Goal: Information Seeking & Learning: Learn about a topic

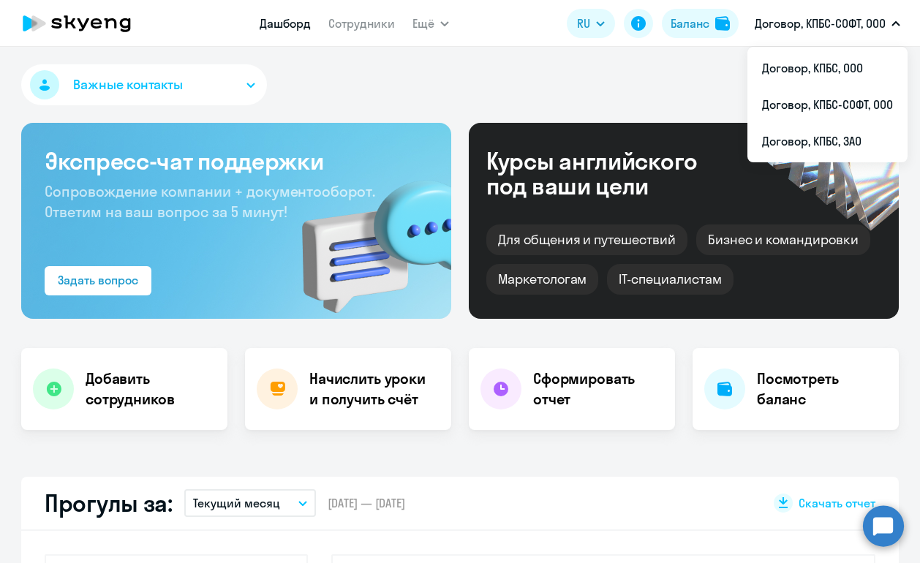
select select "30"
click at [816, 133] on li "Договор, КПБС, ЗАО" at bounding box center [828, 141] width 160 height 37
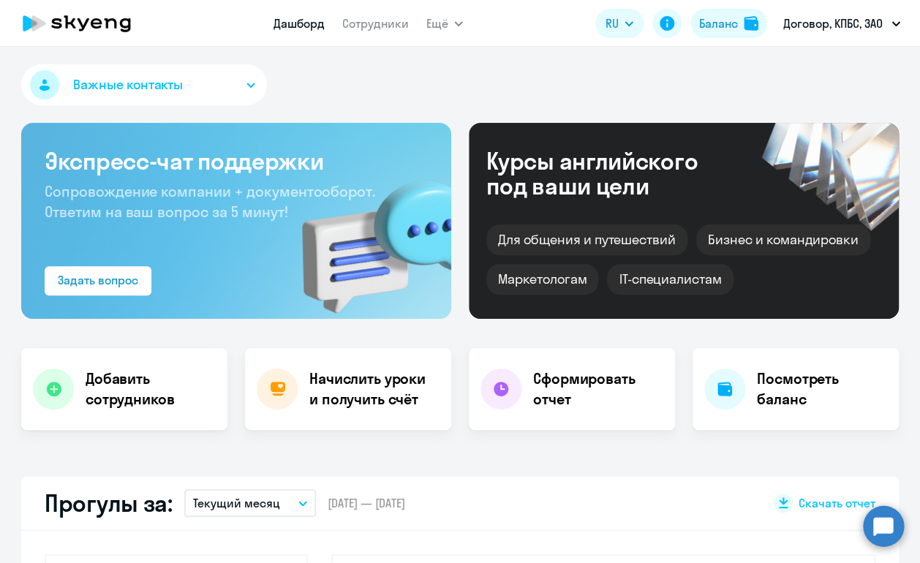
select select "30"
click at [400, 380] on h4 "Начислить уроки и получить счёт" at bounding box center [372, 389] width 127 height 41
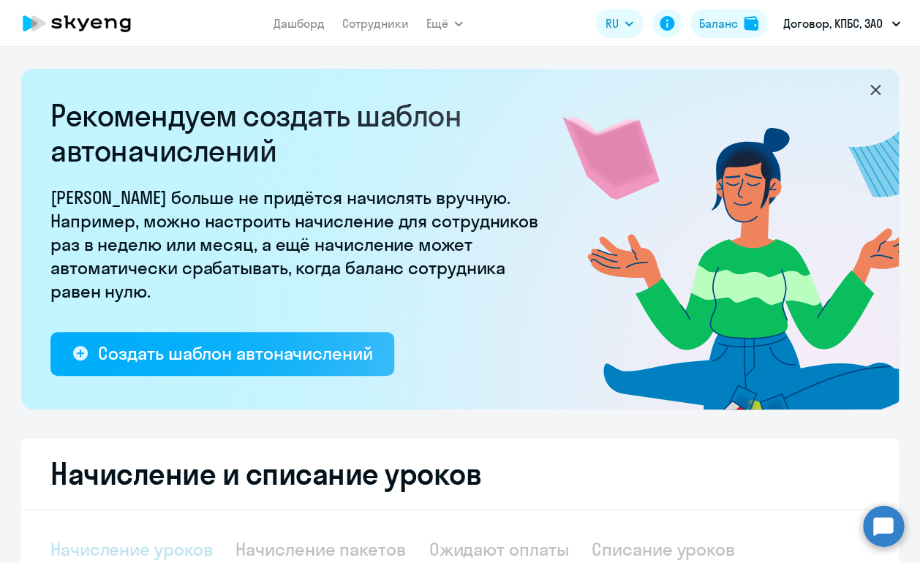
select select "10"
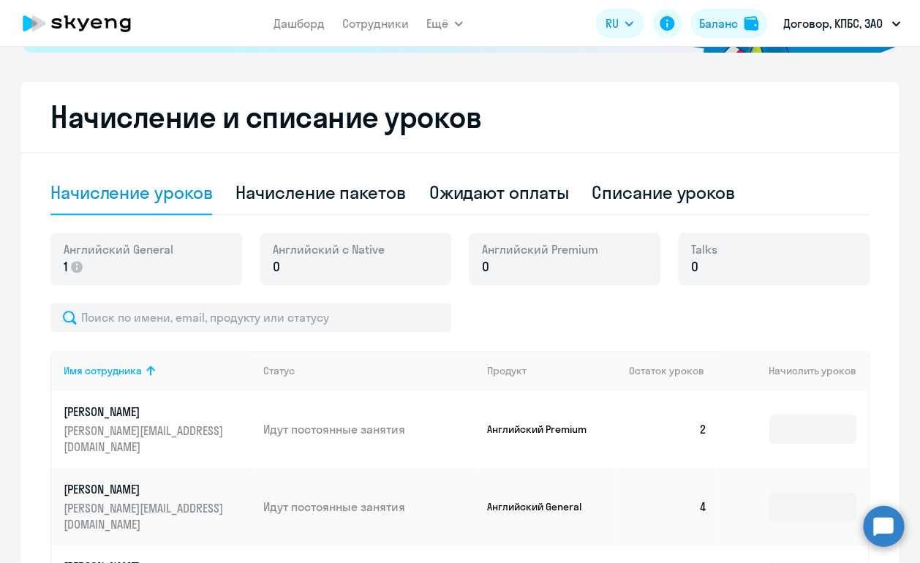
scroll to position [358, 0]
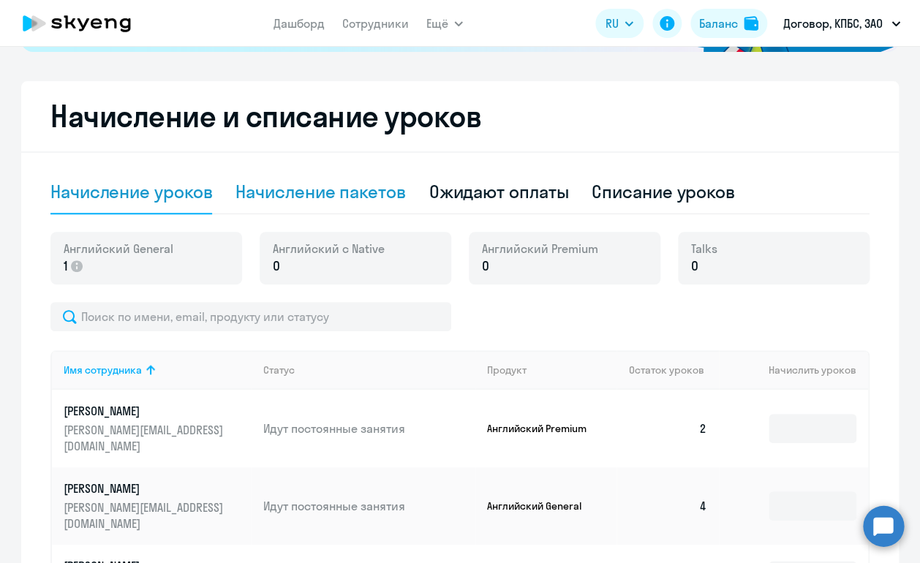
click at [366, 194] on div "Начисление пакетов" at bounding box center [321, 191] width 170 height 23
select select "10"
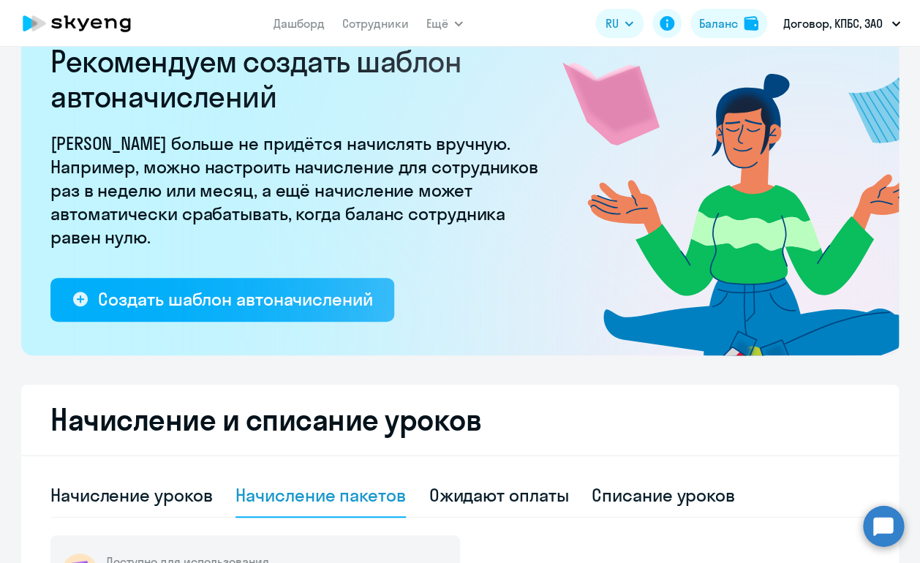
scroll to position [42, 0]
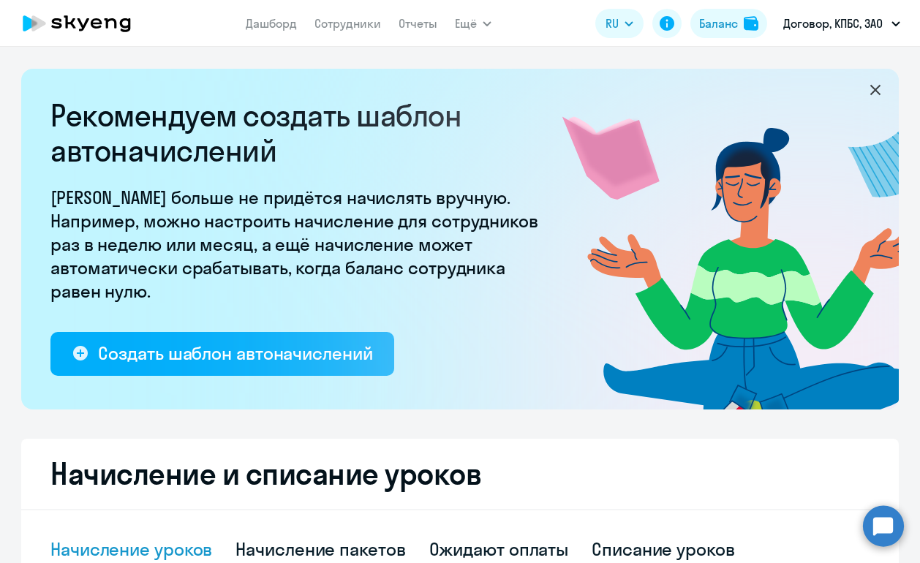
select select "10"
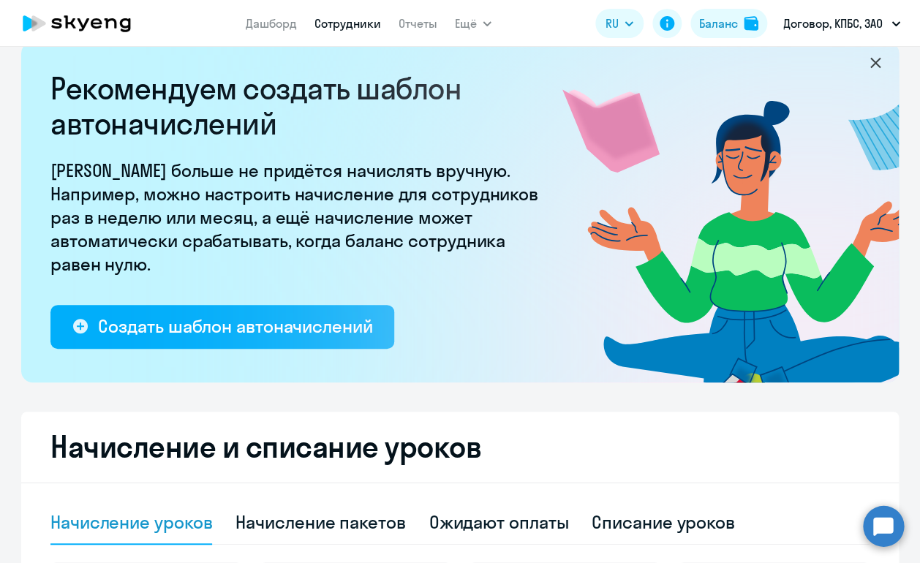
click at [334, 26] on link "Сотрудники" at bounding box center [348, 23] width 67 height 15
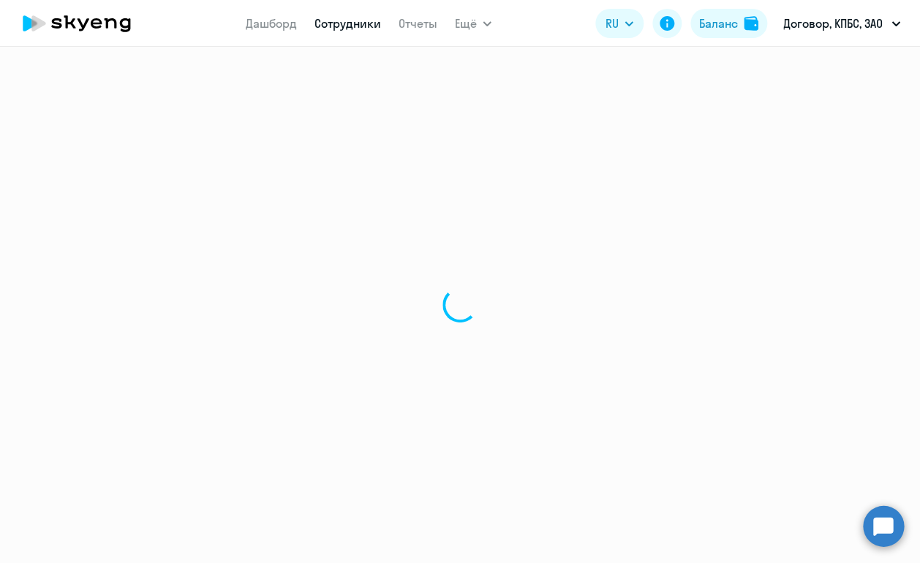
select select "30"
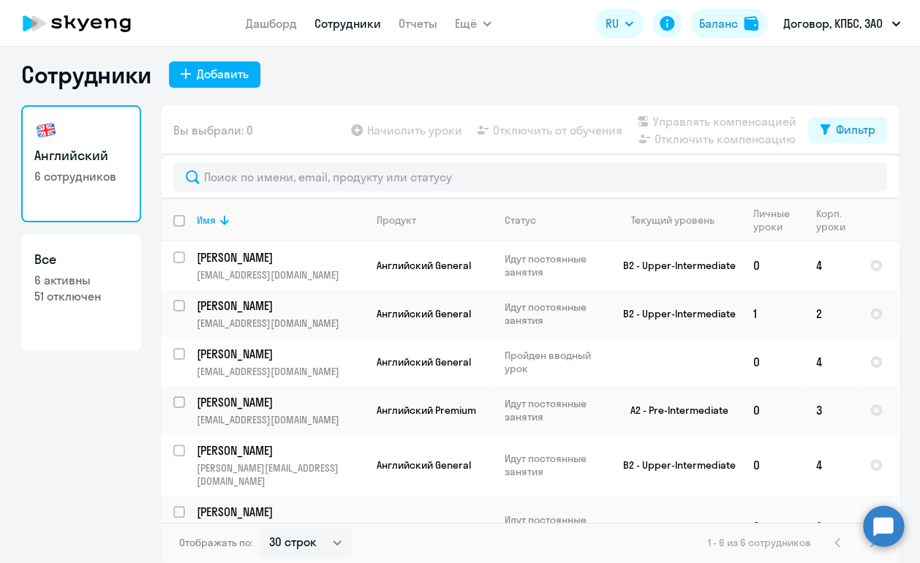
scroll to position [10, 0]
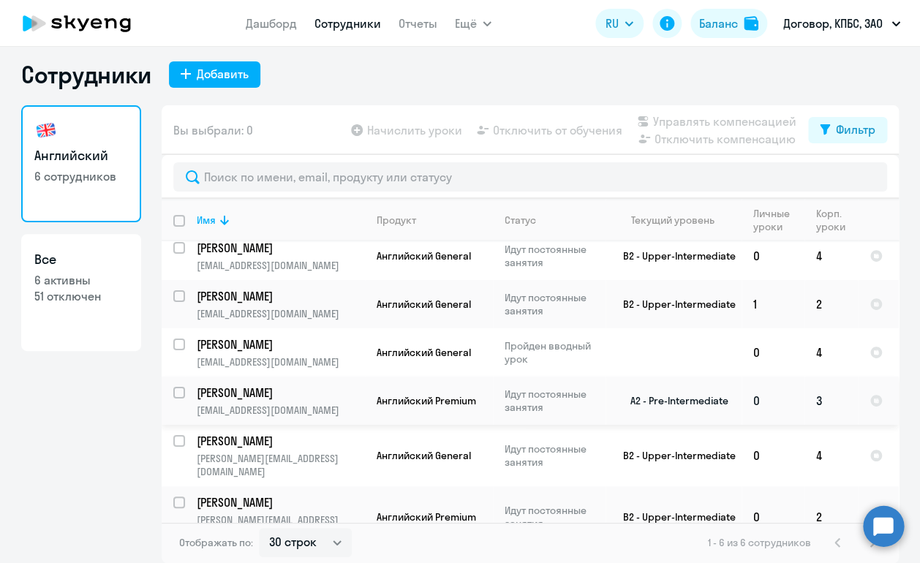
click at [680, 408] on td "A2 - Pre-Intermediate" at bounding box center [674, 401] width 136 height 48
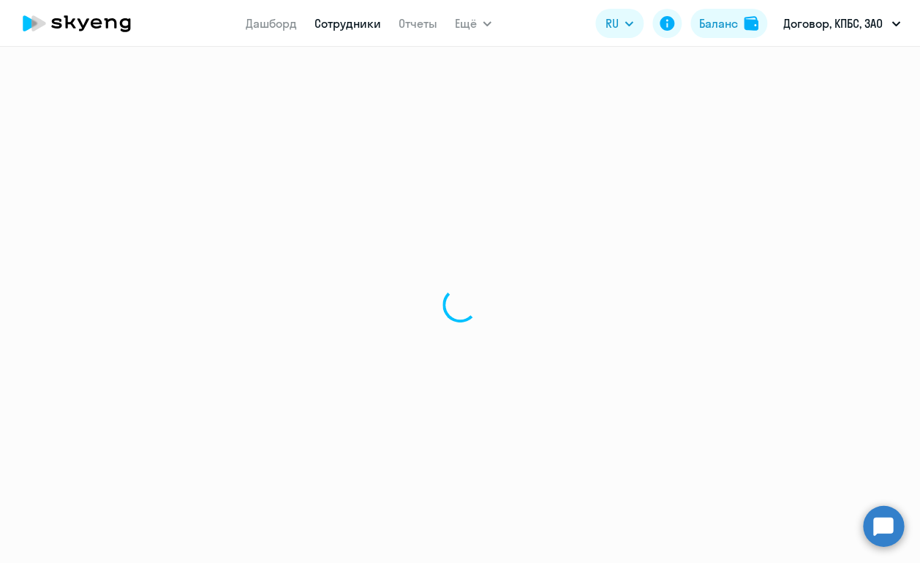
select select "english"
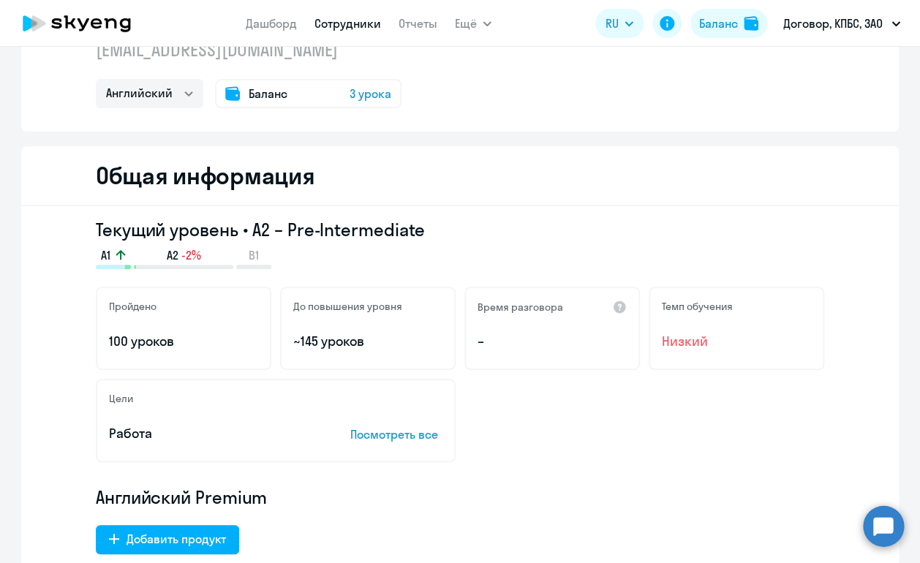
scroll to position [181, 0]
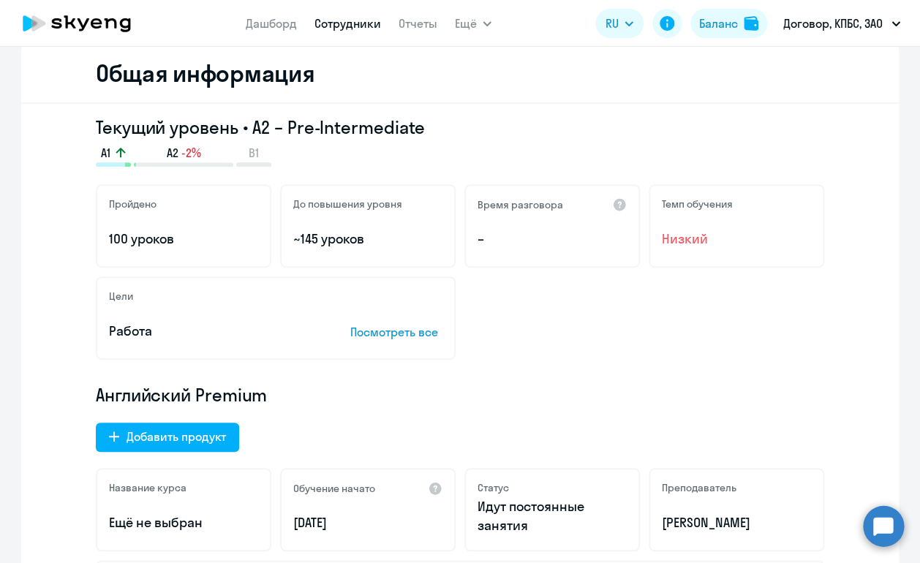
drag, startPoint x: 176, startPoint y: 241, endPoint x: 110, endPoint y: 241, distance: 66.6
click at [110, 241] on p "100 уроков" at bounding box center [183, 239] width 149 height 19
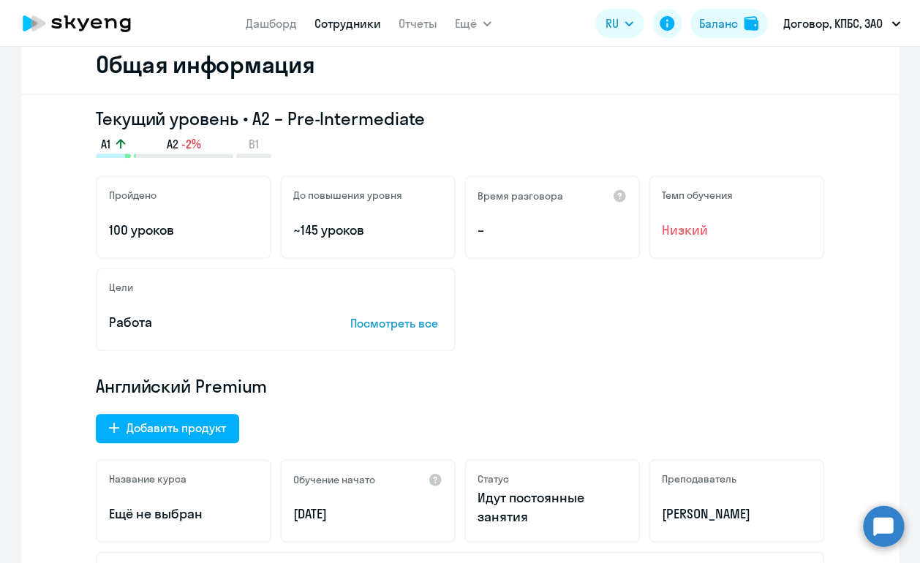
scroll to position [0, 0]
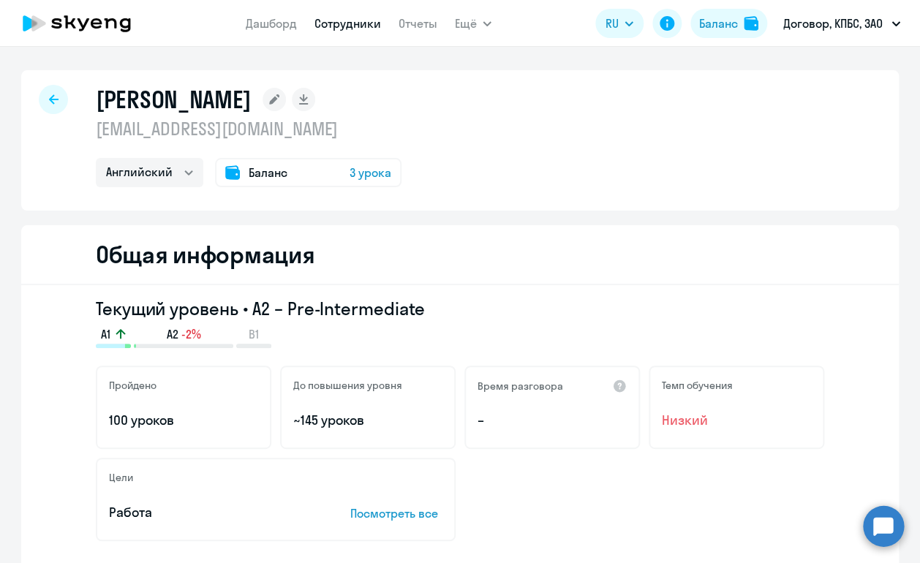
select select "30"
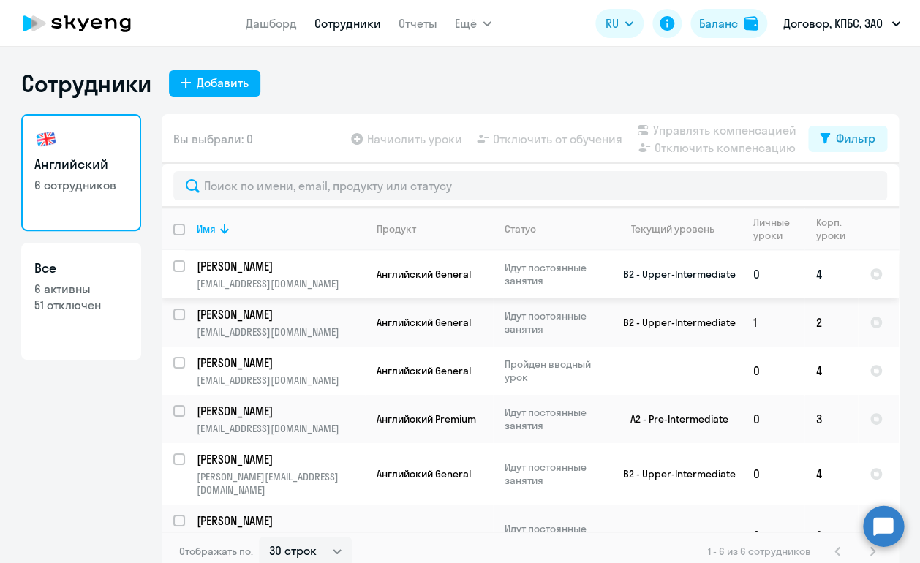
click at [301, 292] on td "[PERSON_NAME] [PERSON_NAME][EMAIL_ADDRESS][DOMAIN_NAME]" at bounding box center [275, 274] width 180 height 48
select select "english"
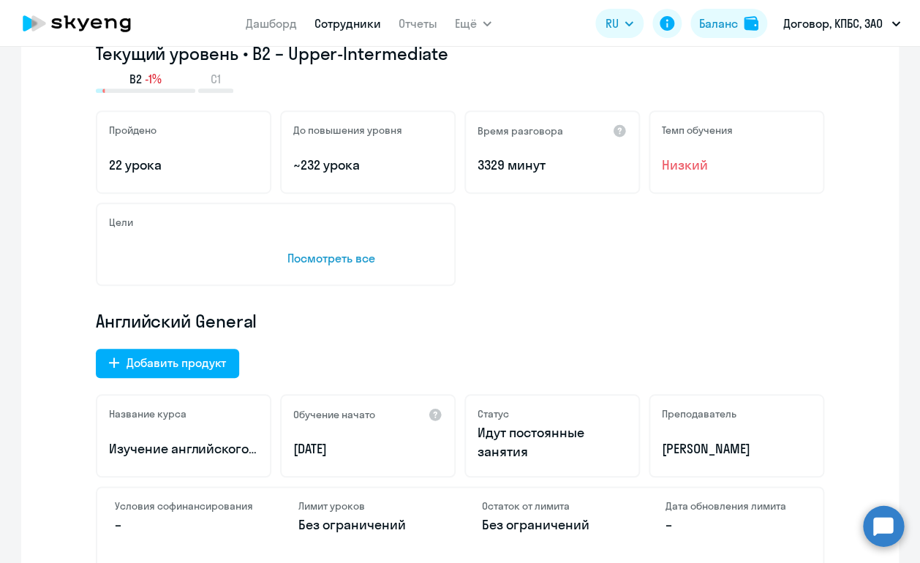
scroll to position [251, 0]
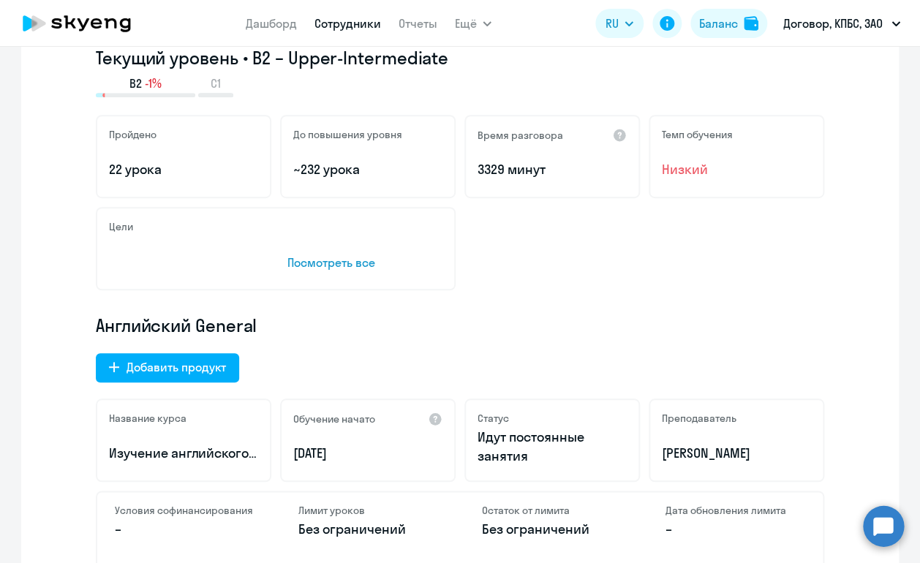
drag, startPoint x: 392, startPoint y: 171, endPoint x: 285, endPoint y: 167, distance: 106.9
click at [285, 166] on div "До повышения уровня ~232 урока" at bounding box center [368, 156] width 176 height 83
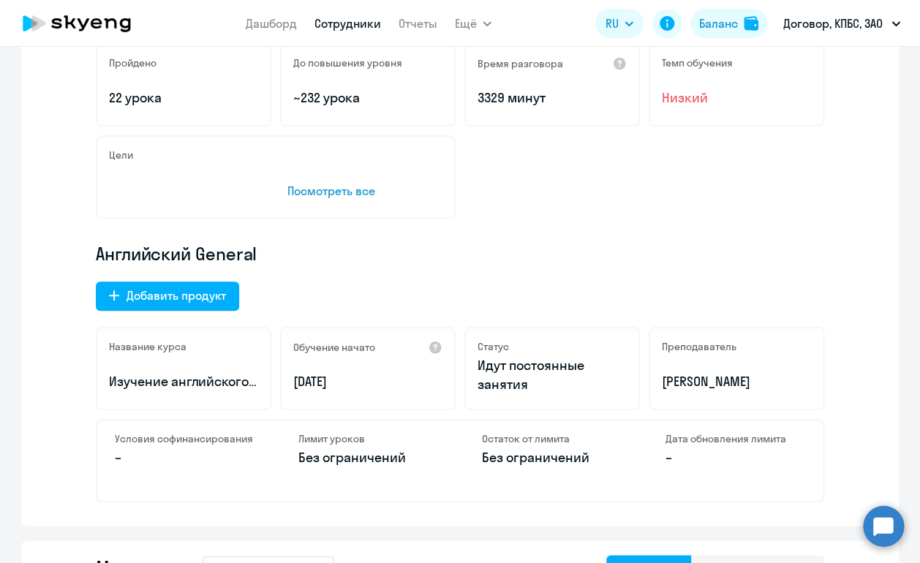
scroll to position [317, 0]
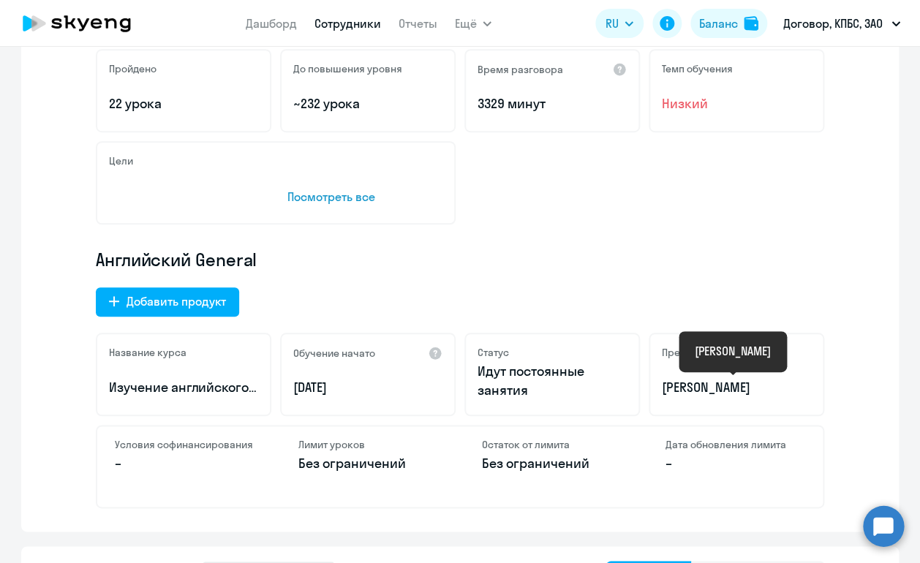
drag, startPoint x: 789, startPoint y: 402, endPoint x: 666, endPoint y: 388, distance: 124.4
click at [666, 388] on div "Преподаватель [PERSON_NAME]" at bounding box center [737, 374] width 176 height 83
click at [559, 262] on p "Английский General" at bounding box center [460, 259] width 729 height 23
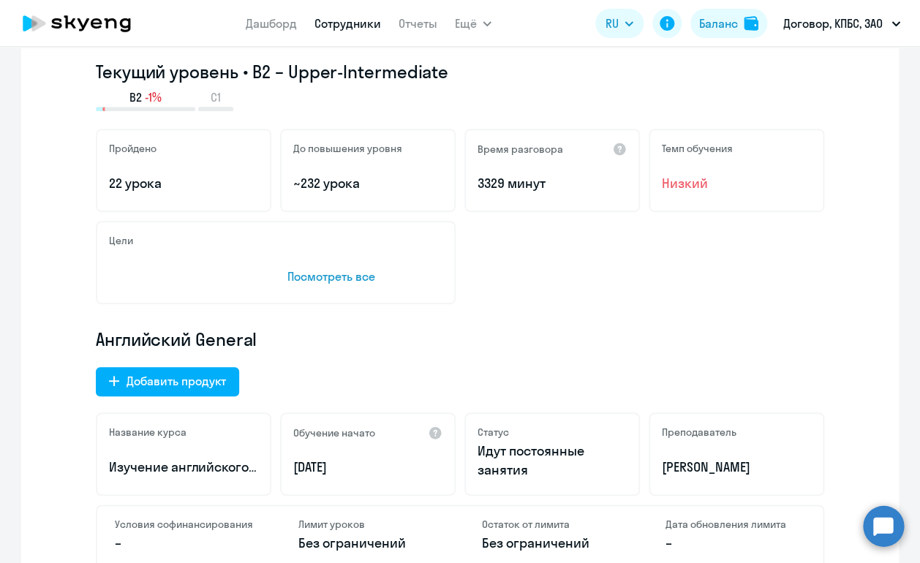
scroll to position [236, 0]
click at [322, 281] on p "Посмотреть все" at bounding box center [364, 277] width 155 height 18
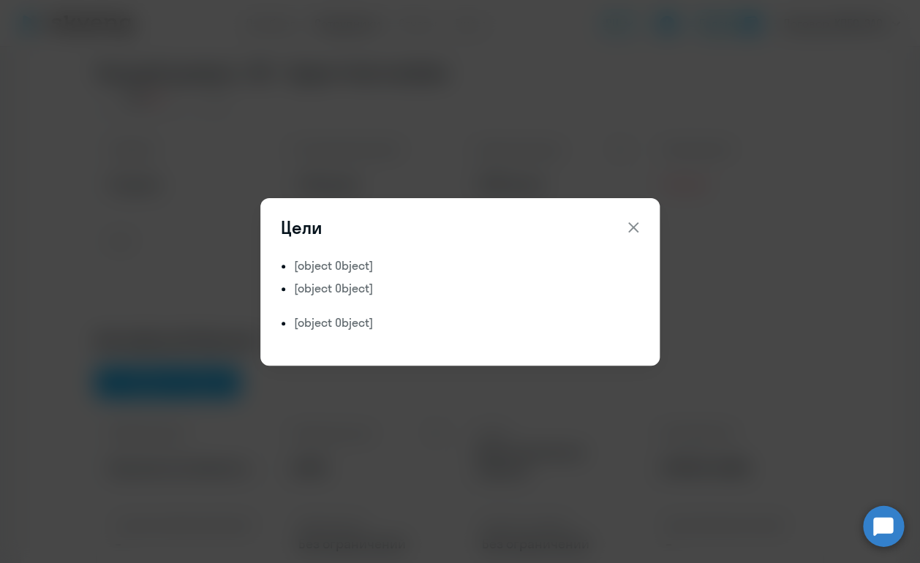
click at [633, 232] on icon at bounding box center [634, 228] width 18 height 18
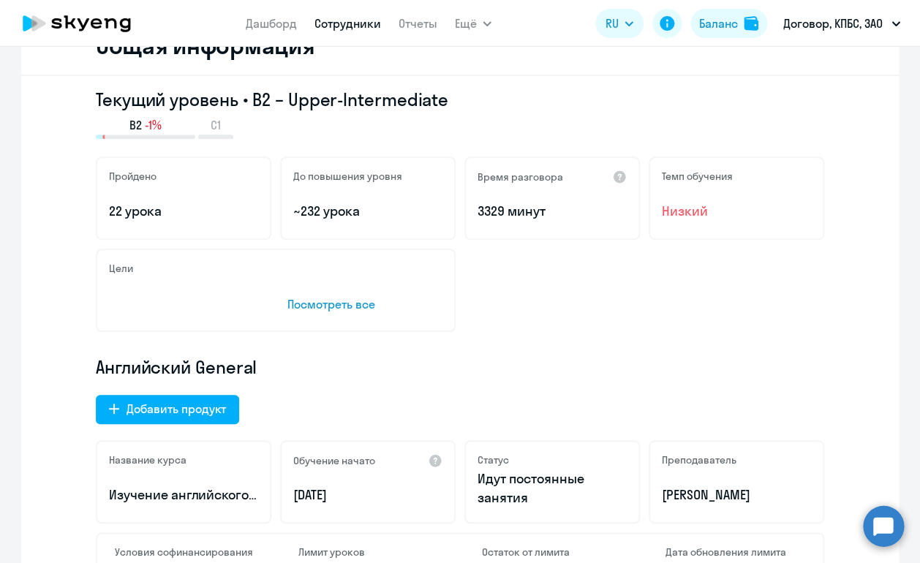
scroll to position [204, 0]
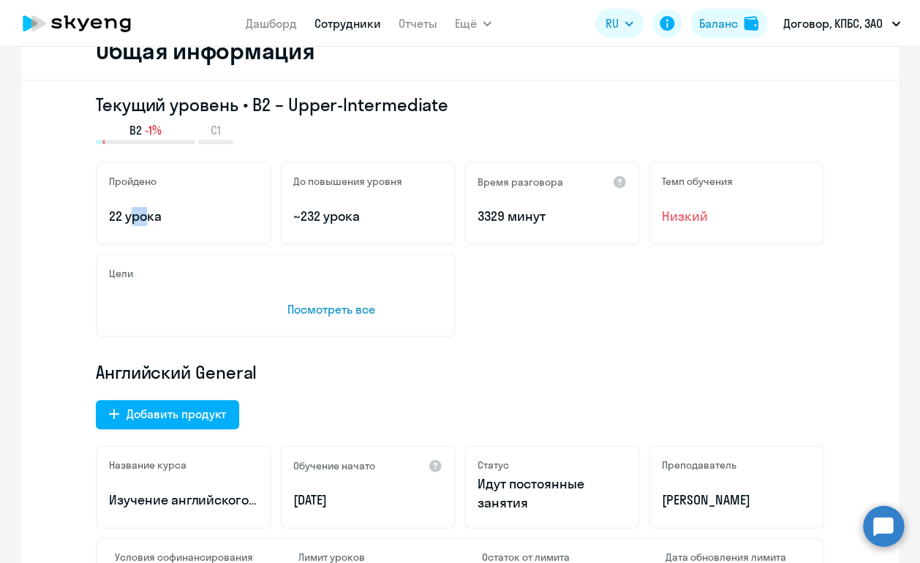
drag, startPoint x: 143, startPoint y: 217, endPoint x: 126, endPoint y: 217, distance: 17.6
click at [126, 217] on p "22 урока" at bounding box center [183, 216] width 149 height 19
select select "30"
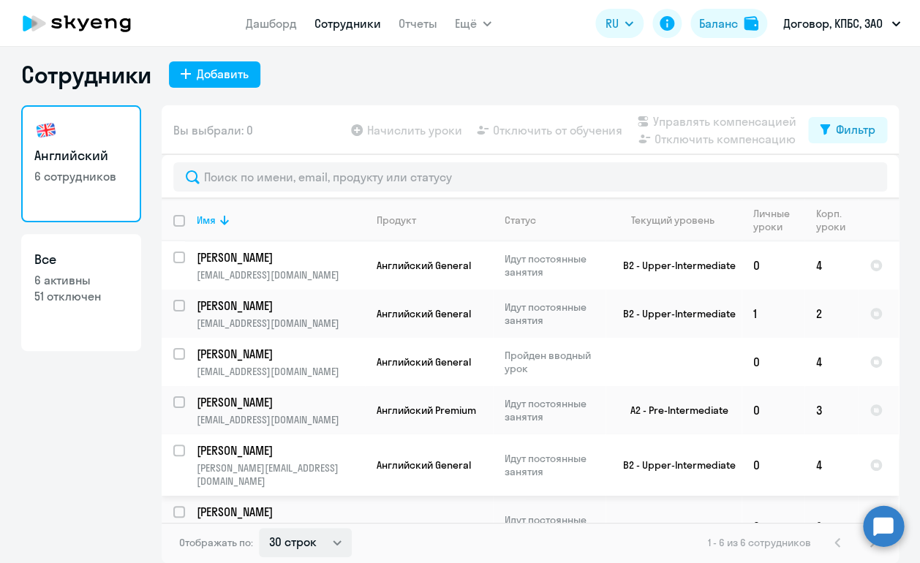
scroll to position [10, 0]
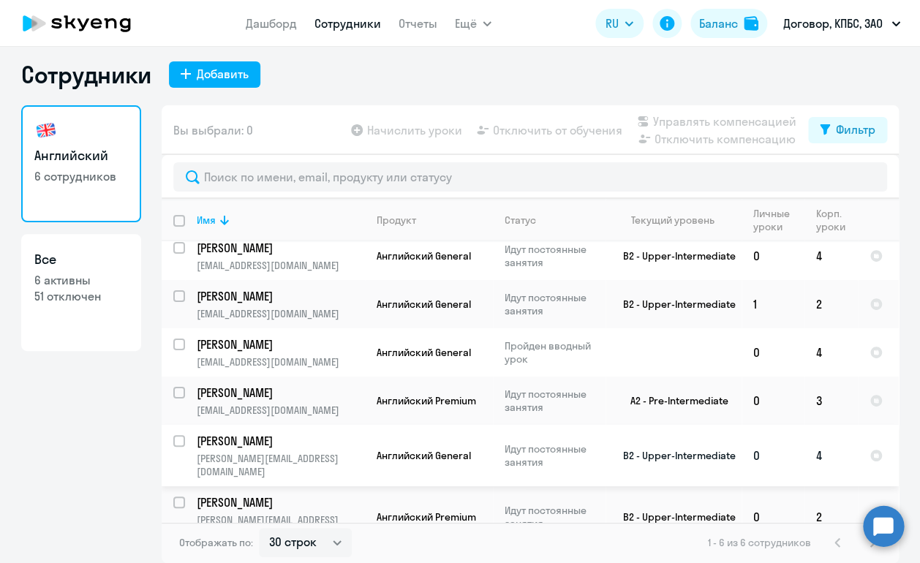
click at [280, 448] on p "[PERSON_NAME]" at bounding box center [279, 441] width 165 height 16
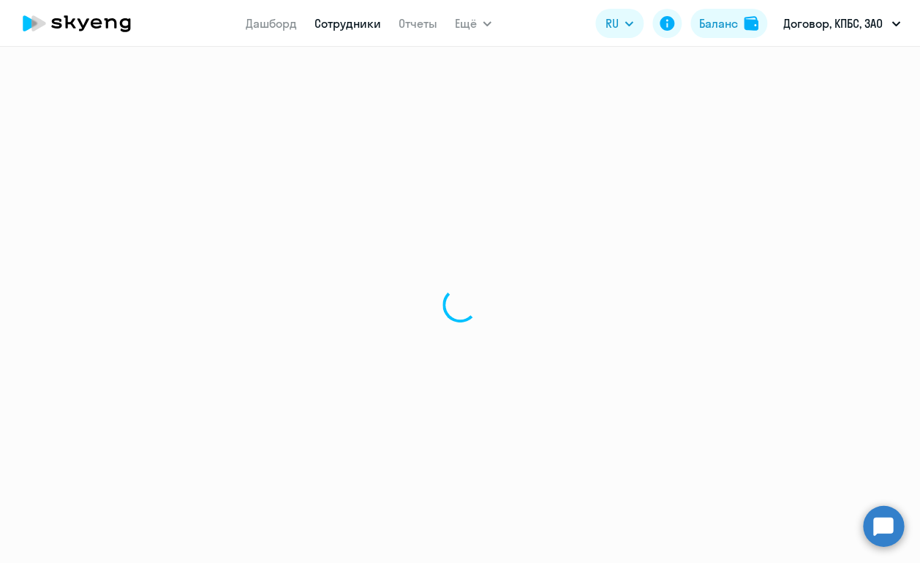
select select "english"
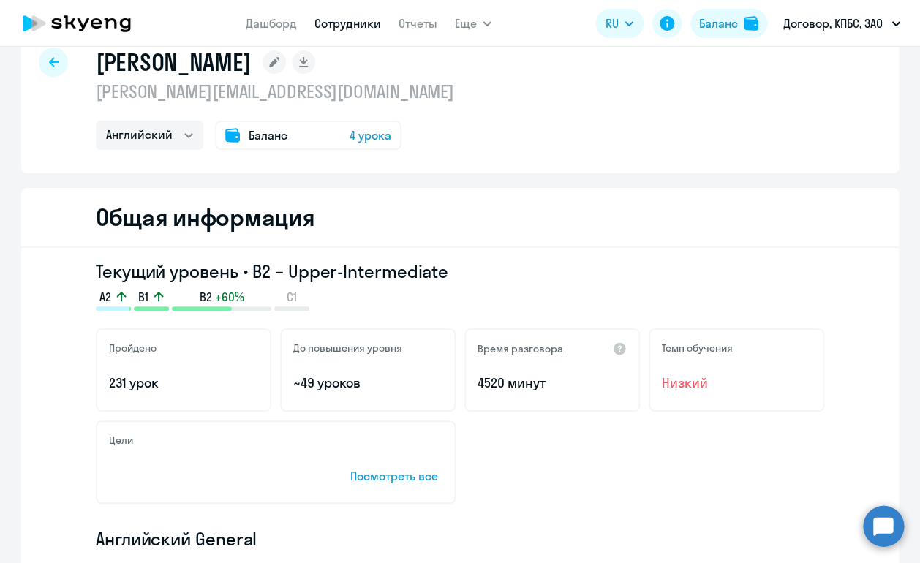
scroll to position [40, 0]
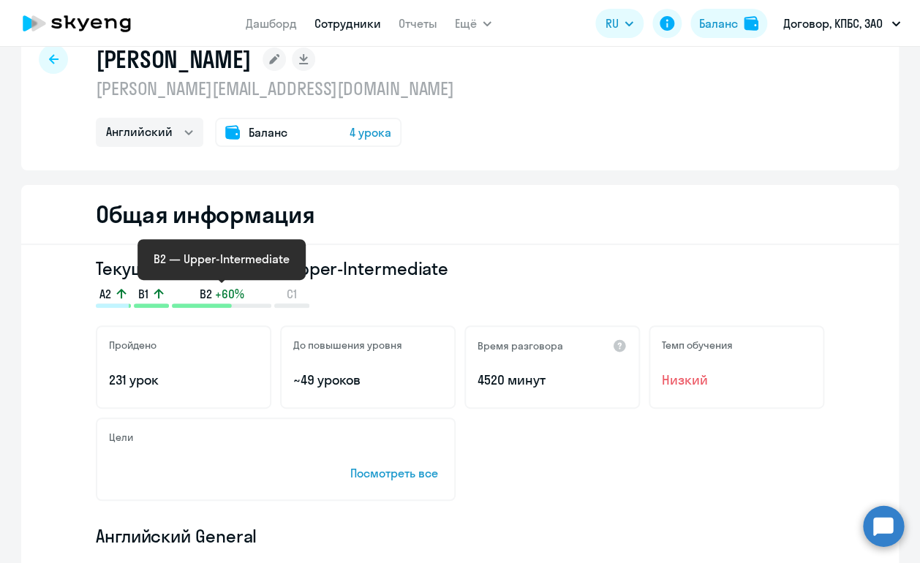
drag, startPoint x: 131, startPoint y: 306, endPoint x: 251, endPoint y: 304, distance: 120.0
click at [251, 304] on div "A2 B1 B2 +60% C1" at bounding box center [460, 297] width 729 height 22
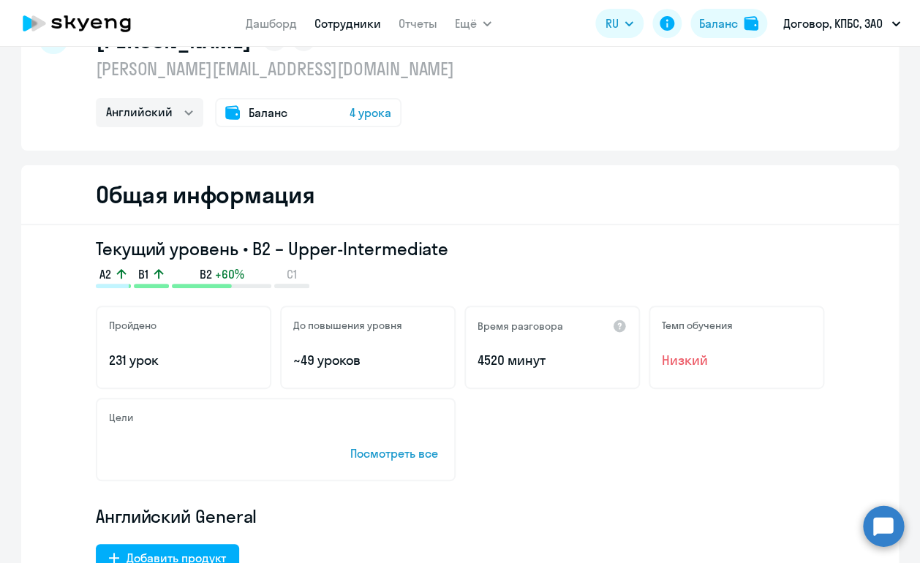
scroll to position [70, 0]
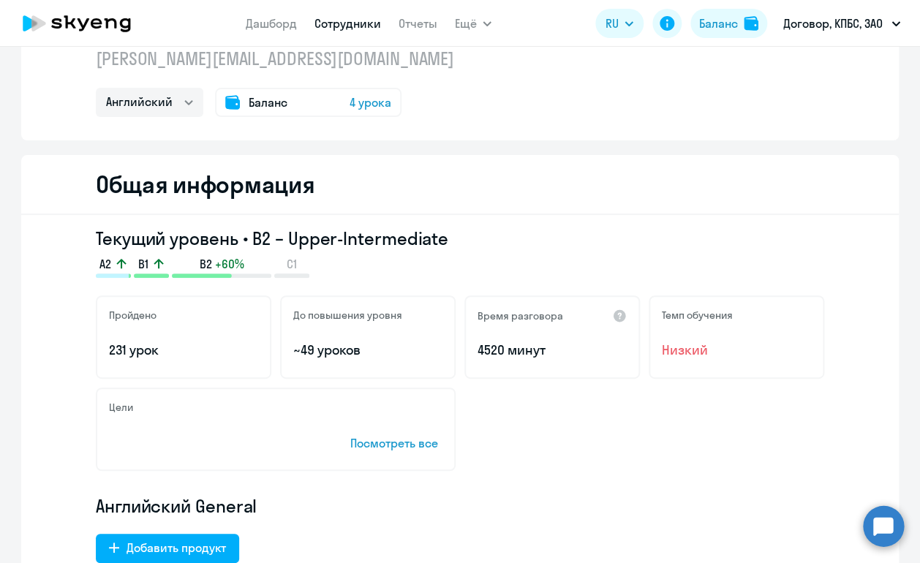
drag, startPoint x: 109, startPoint y: 344, endPoint x: 165, endPoint y: 339, distance: 55.8
click at [167, 341] on div "Пройдено 231 урок" at bounding box center [184, 337] width 176 height 83
click at [234, 347] on p "231 урок" at bounding box center [183, 350] width 149 height 19
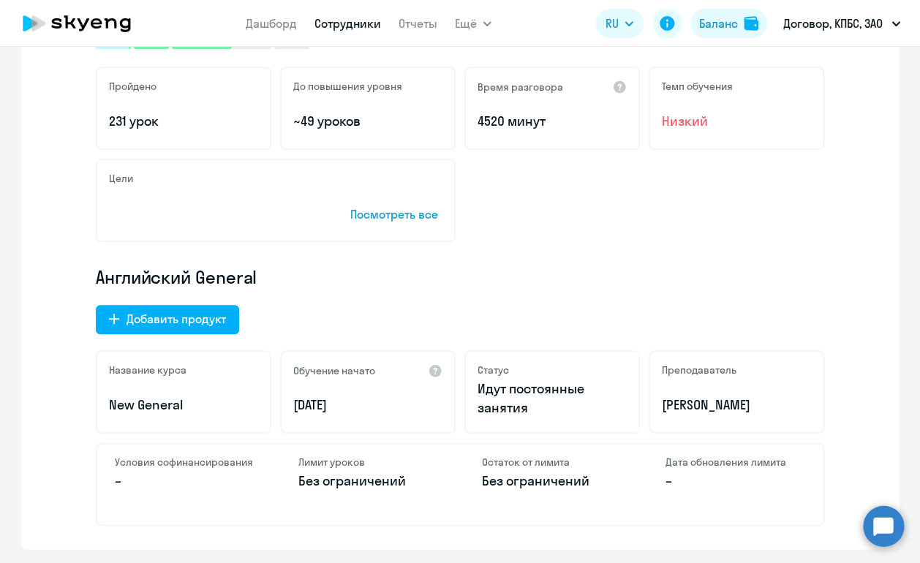
scroll to position [142, 0]
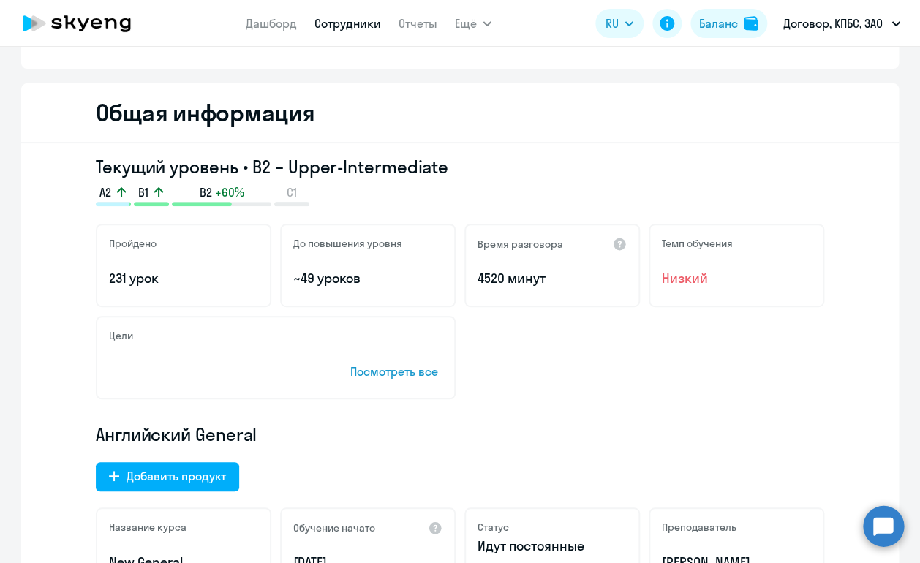
select select "30"
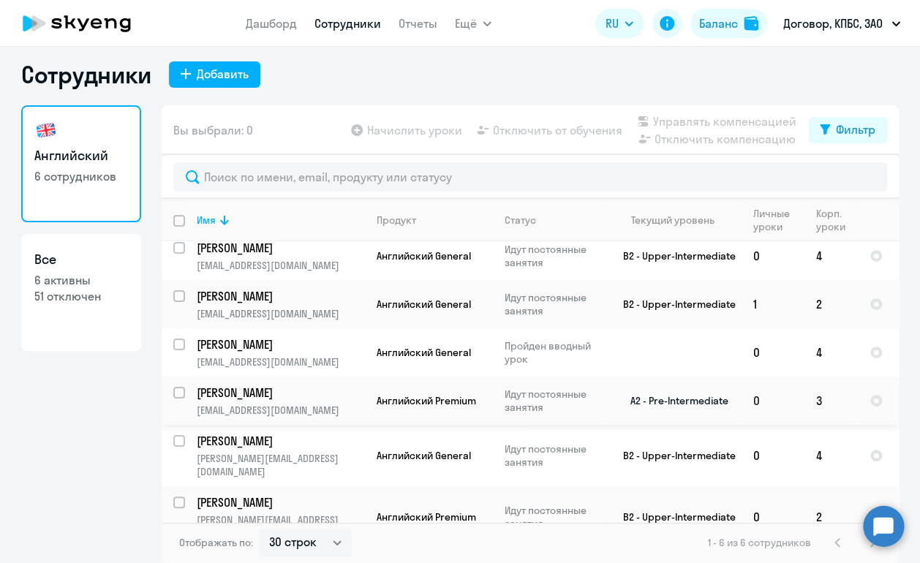
scroll to position [9, 0]
click at [268, 497] on p "[PERSON_NAME]" at bounding box center [279, 502] width 165 height 16
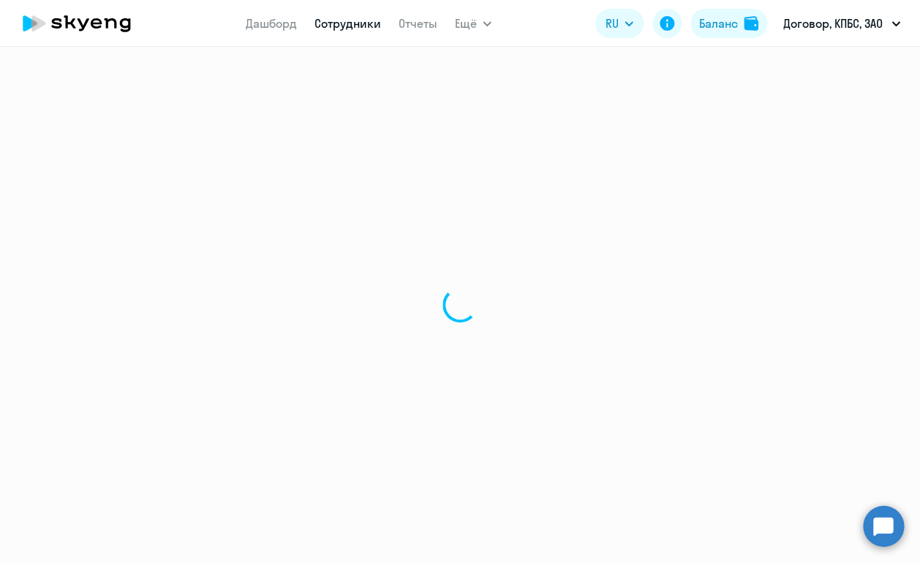
select select "english"
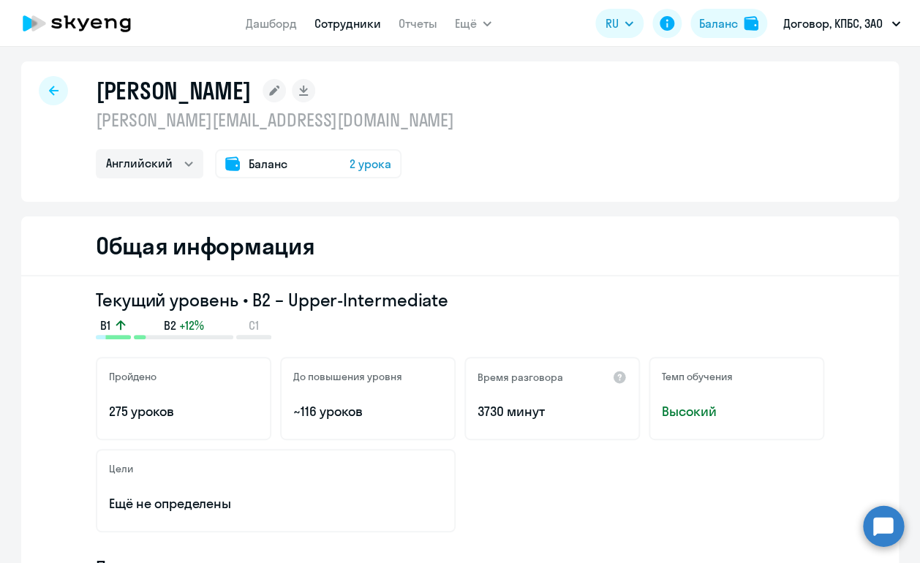
click at [58, 97] on div at bounding box center [53, 90] width 29 height 29
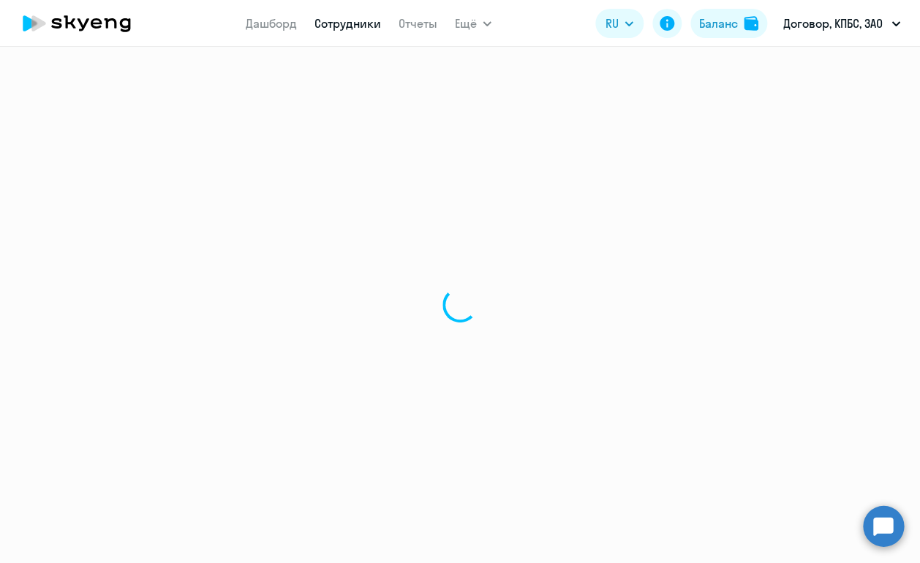
select select "30"
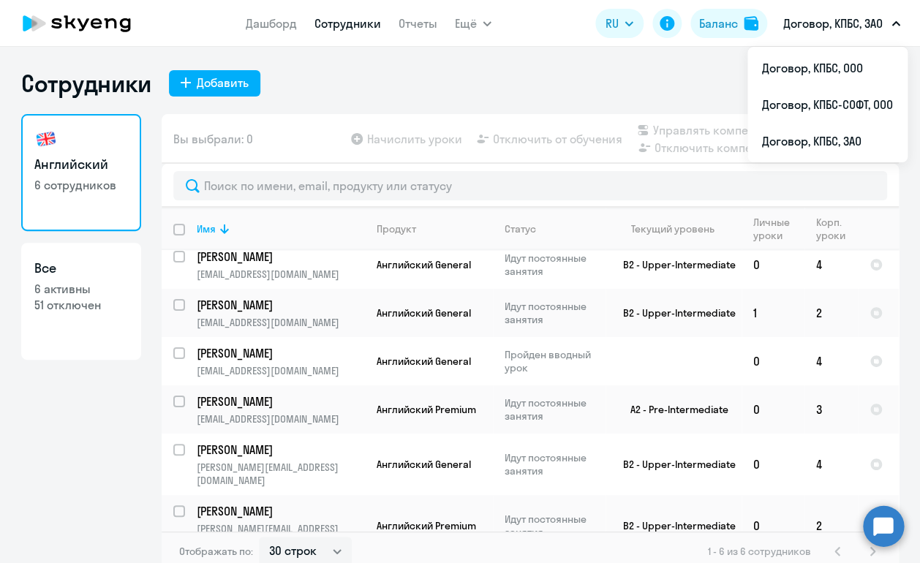
click at [831, 23] on p "Договор, КПБС, ЗАО" at bounding box center [832, 24] width 99 height 18
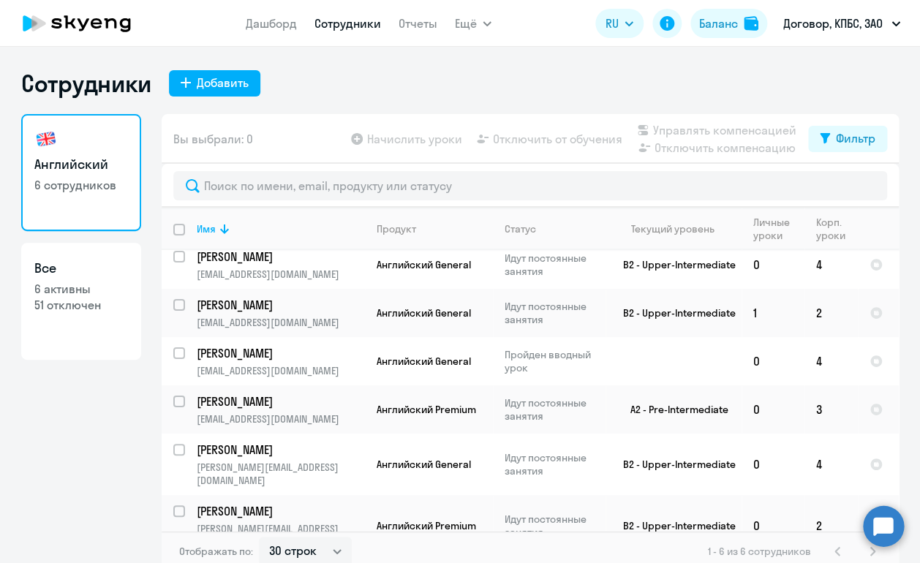
click at [831, 23] on p "Договор, КПБС, ЗАО" at bounding box center [832, 24] width 99 height 18
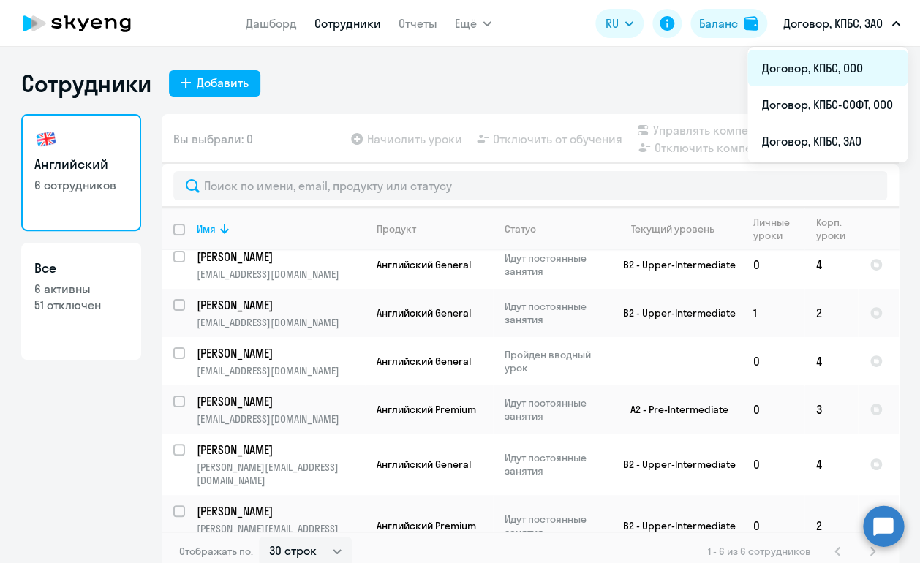
click at [832, 67] on li "Договор, КПБС, ООО" at bounding box center [828, 68] width 160 height 37
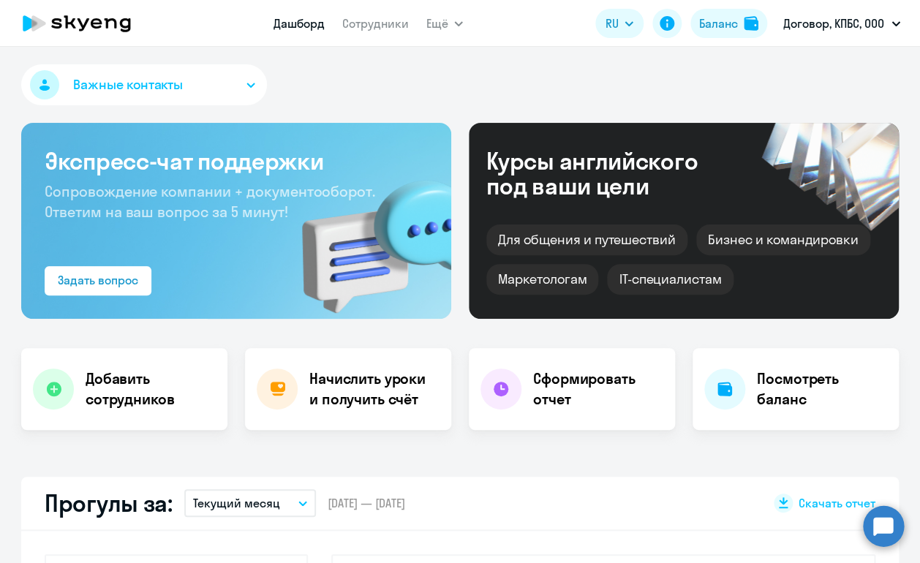
select select "30"
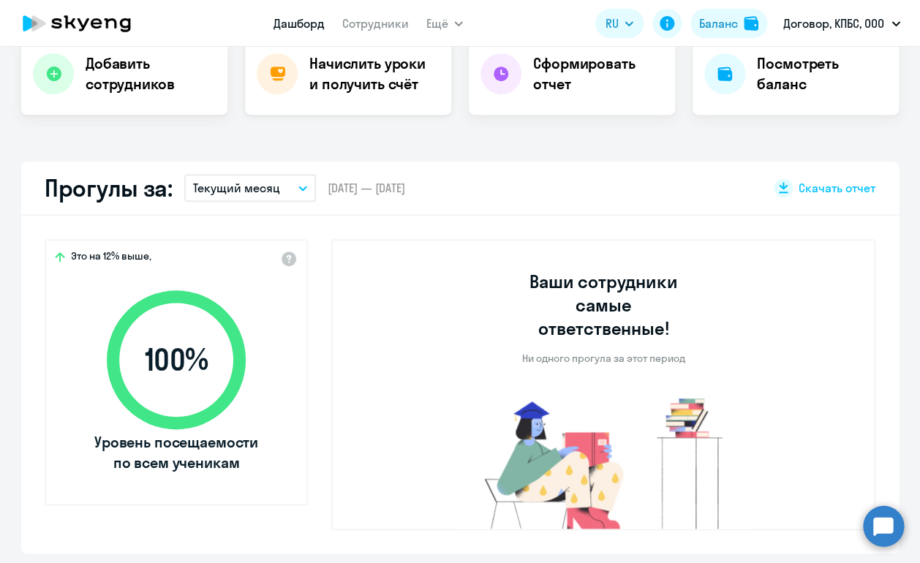
click at [353, 86] on h4 "Начислить уроки и получить счёт" at bounding box center [372, 73] width 127 height 41
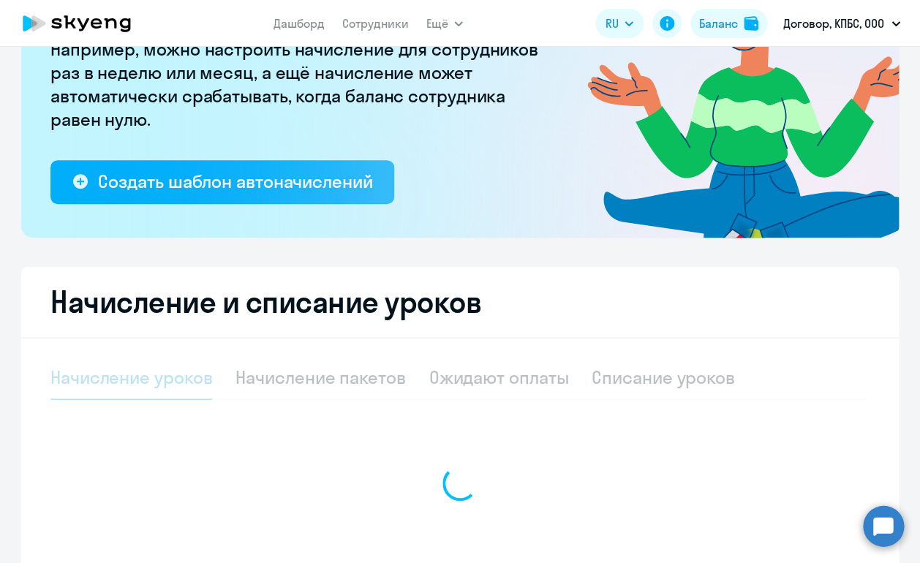
select select "10"
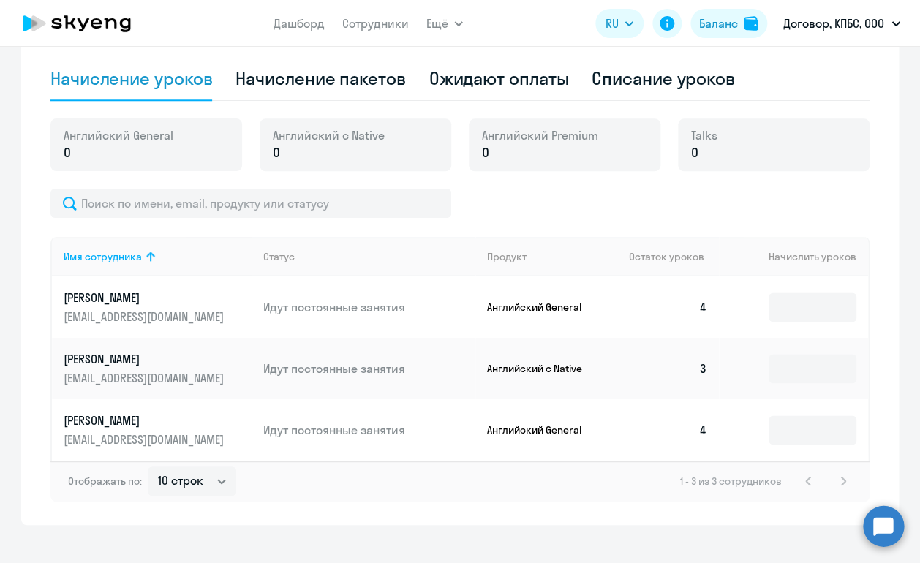
scroll to position [310, 0]
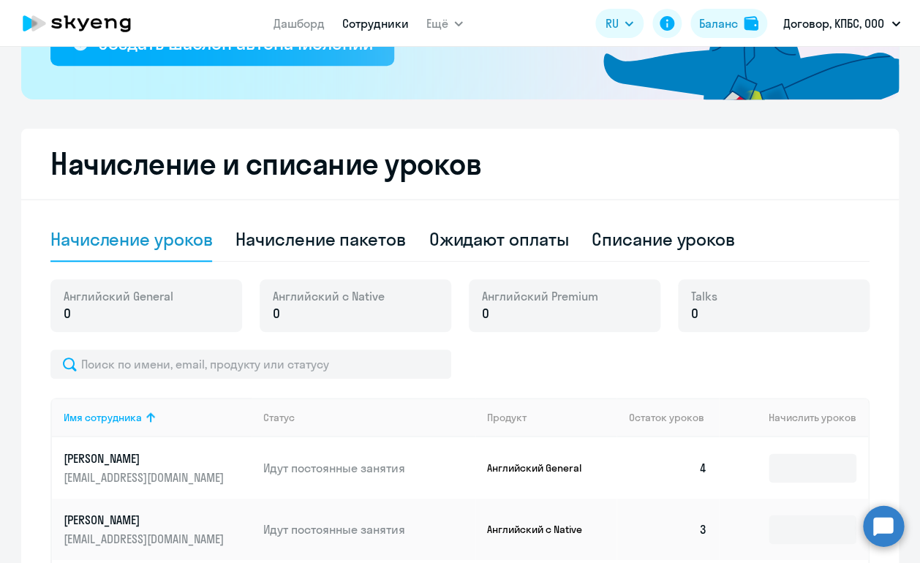
click at [380, 18] on link "Сотрудники" at bounding box center [375, 23] width 67 height 15
select select "30"
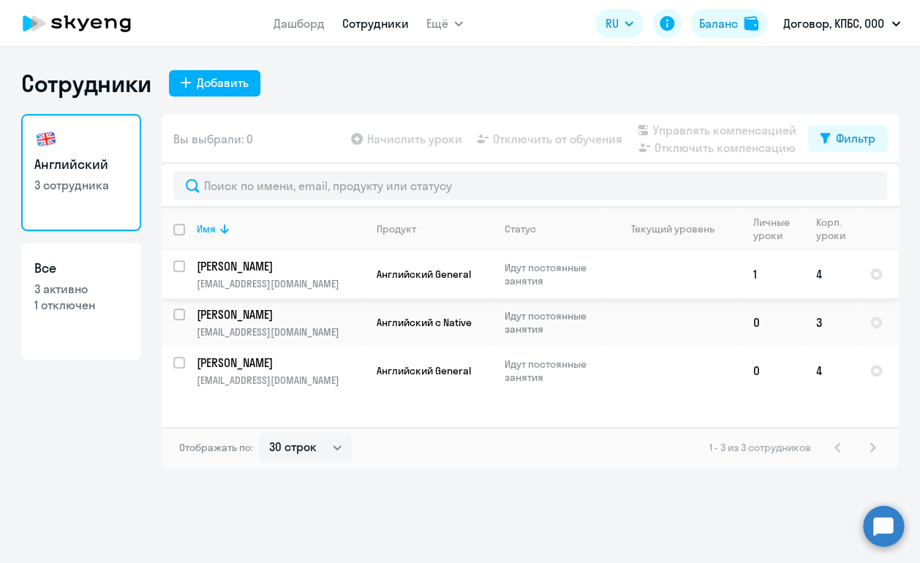
click at [289, 266] on p "[PERSON_NAME]" at bounding box center [279, 266] width 165 height 16
select select "english"
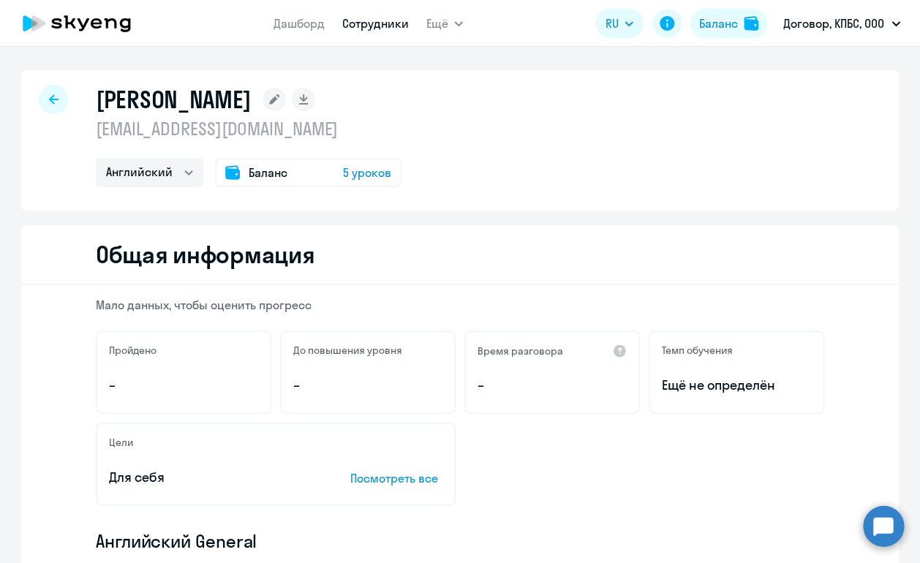
click at [46, 91] on div at bounding box center [53, 99] width 29 height 29
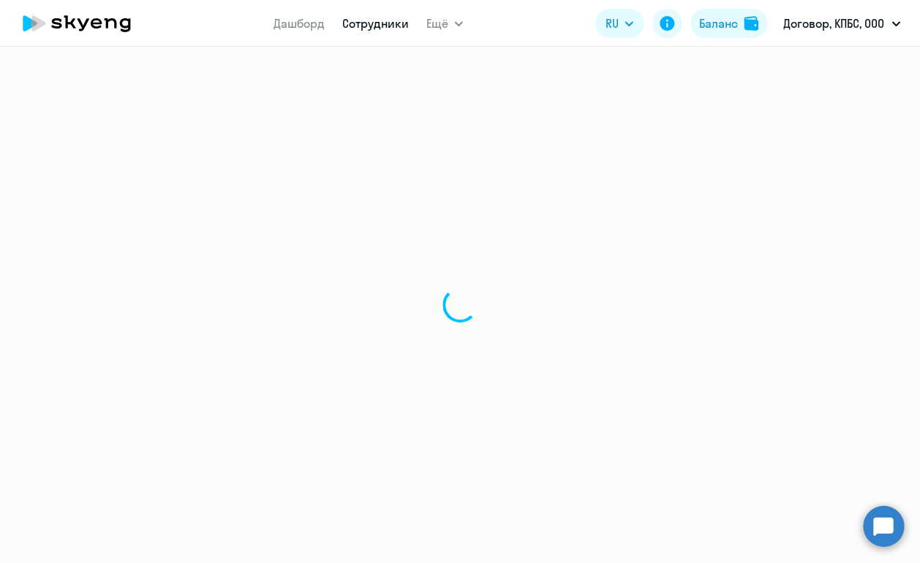
select select "30"
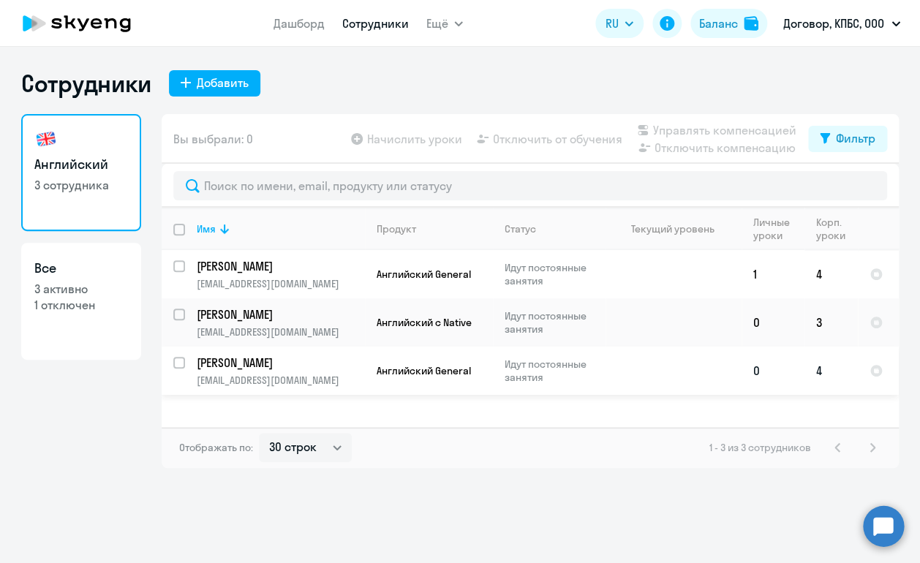
click at [274, 366] on p "[PERSON_NAME]" at bounding box center [279, 363] width 165 height 16
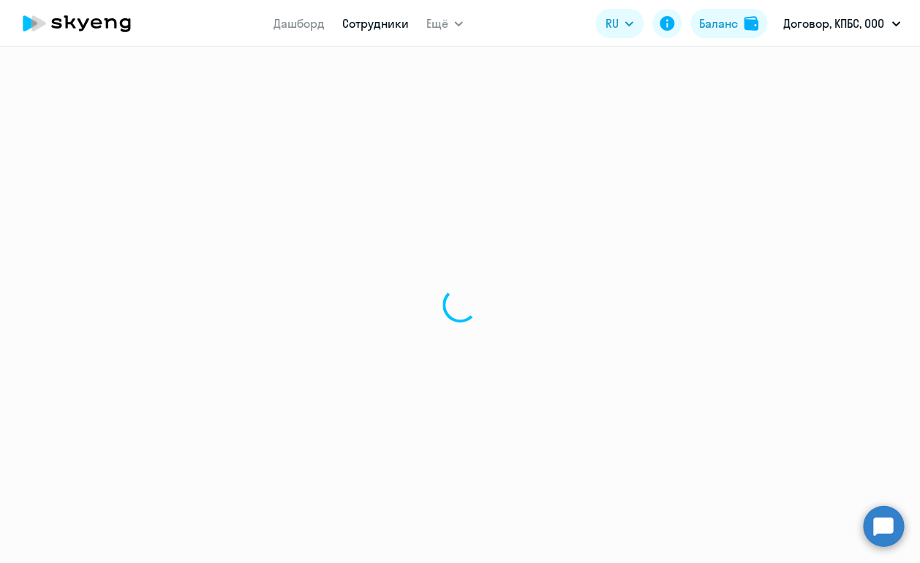
select select "english"
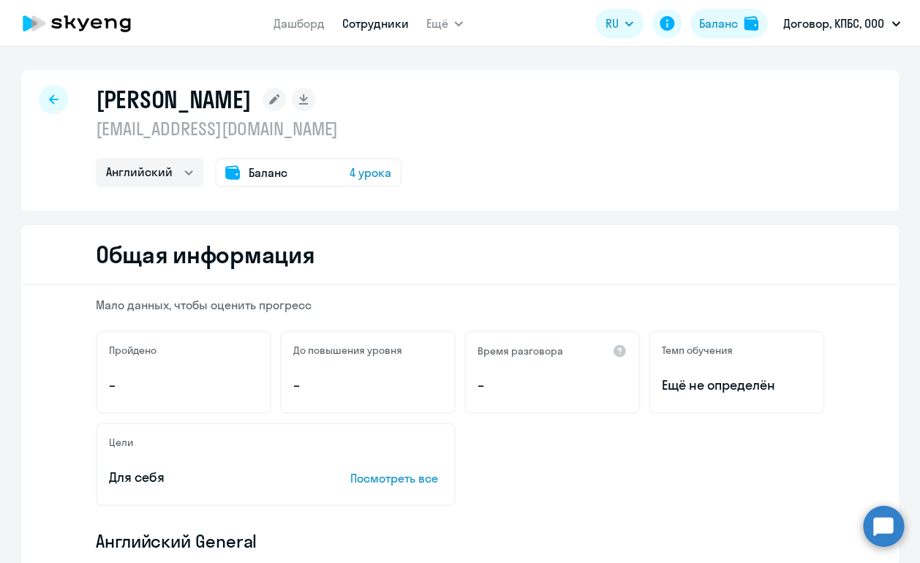
select select "30"
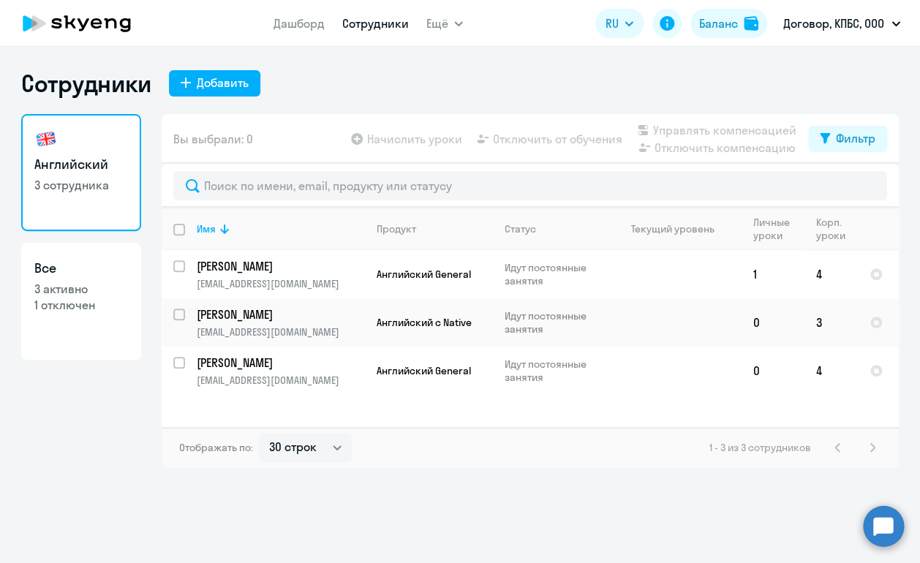
click at [391, 26] on link "Сотрудники" at bounding box center [375, 23] width 67 height 15
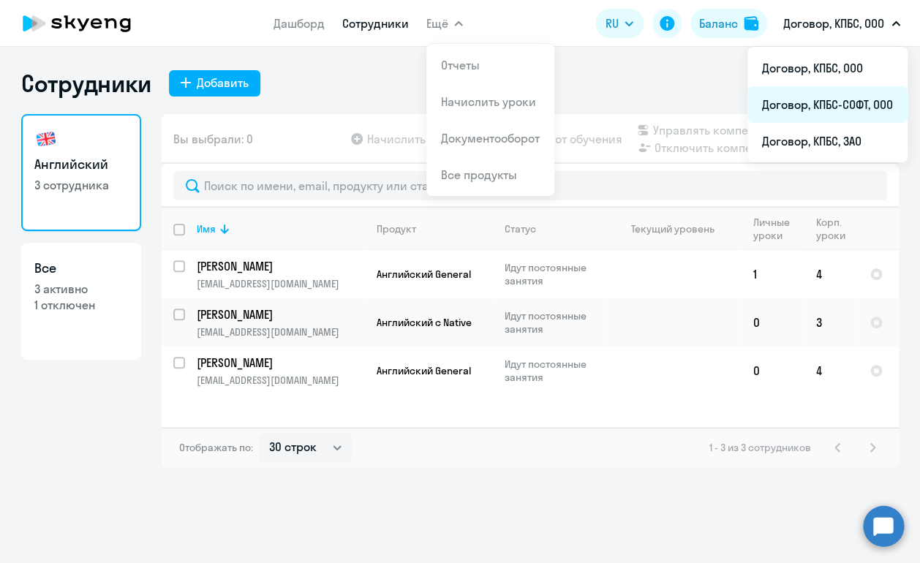
click at [832, 105] on li "Договор, КПБС-СОФТ, ООО" at bounding box center [828, 104] width 160 height 37
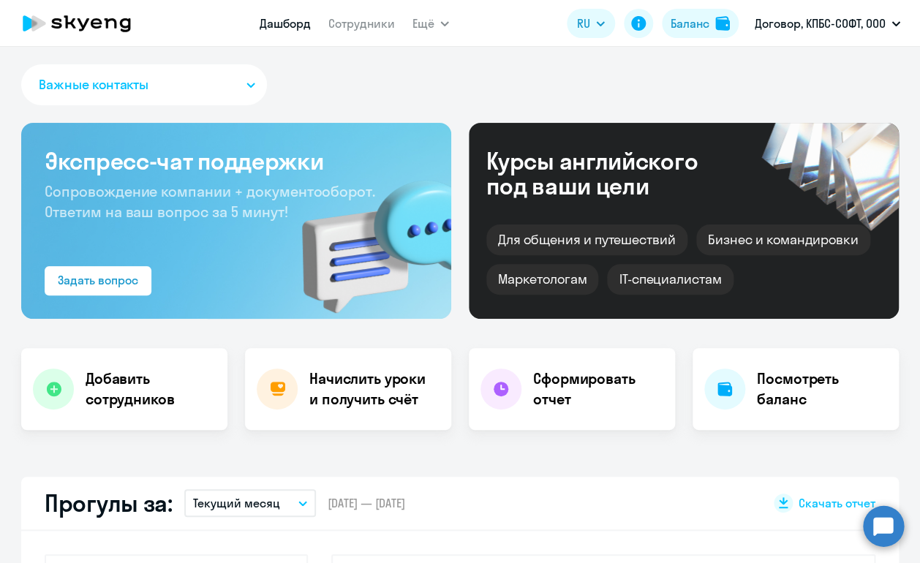
select select "30"
click at [325, 404] on h4 "Начислить уроки и получить счёт" at bounding box center [372, 389] width 127 height 41
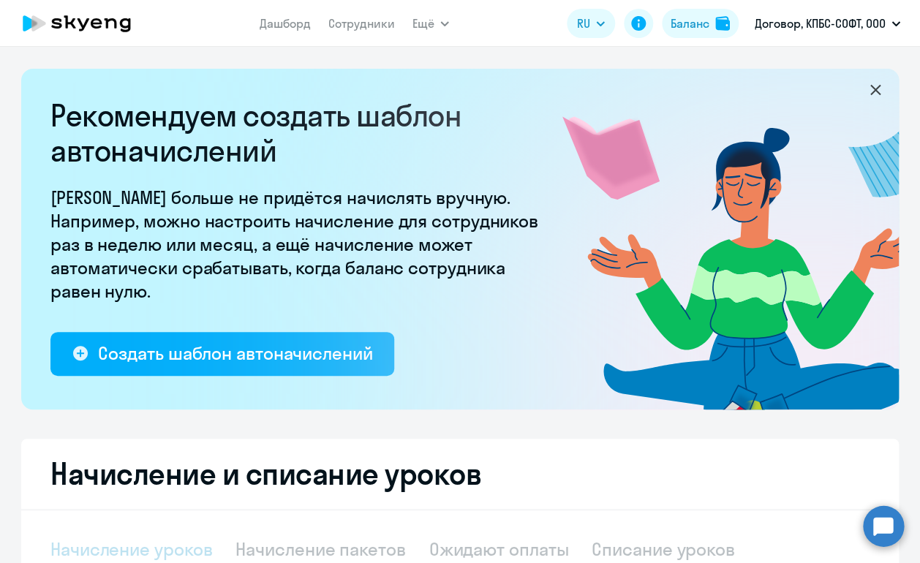
select select "10"
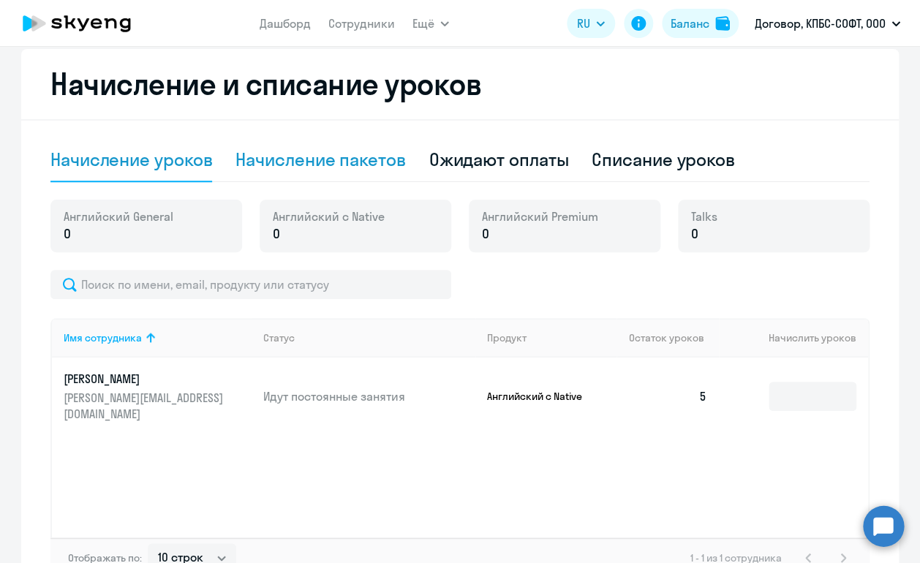
scroll to position [391, 0]
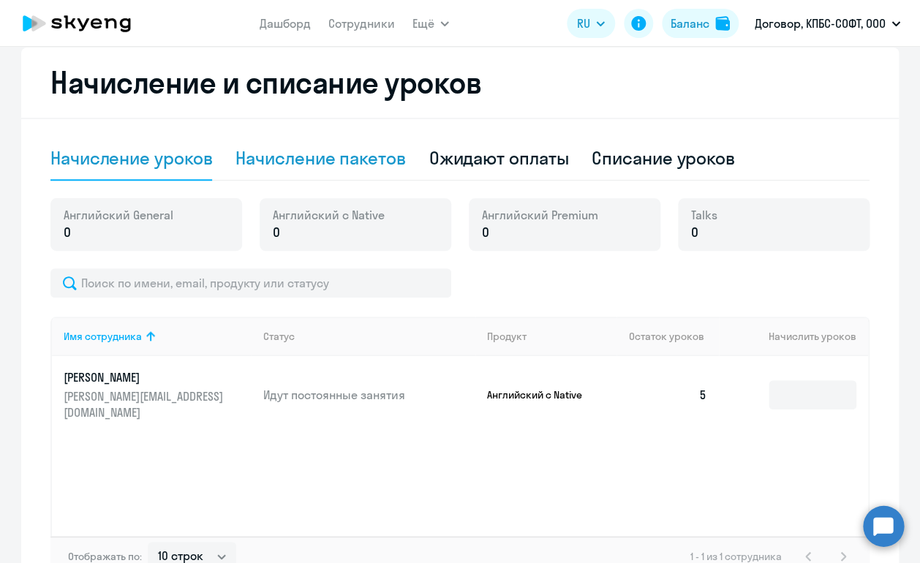
click at [360, 167] on div "Начисление пакетов" at bounding box center [321, 157] width 170 height 23
select select "10"
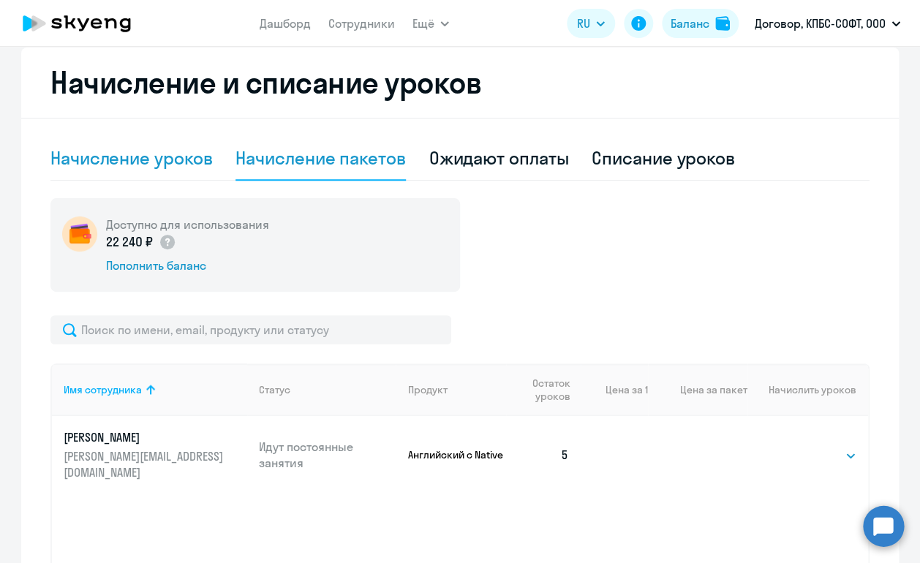
click at [152, 168] on div "Начисление уроков" at bounding box center [131, 157] width 162 height 23
select select "10"
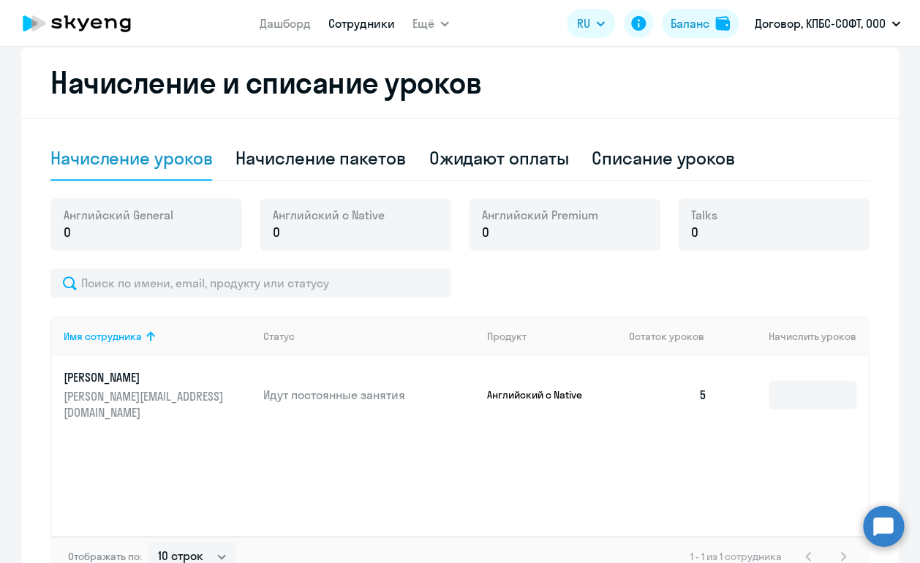
click at [357, 26] on link "Сотрудники" at bounding box center [361, 23] width 67 height 15
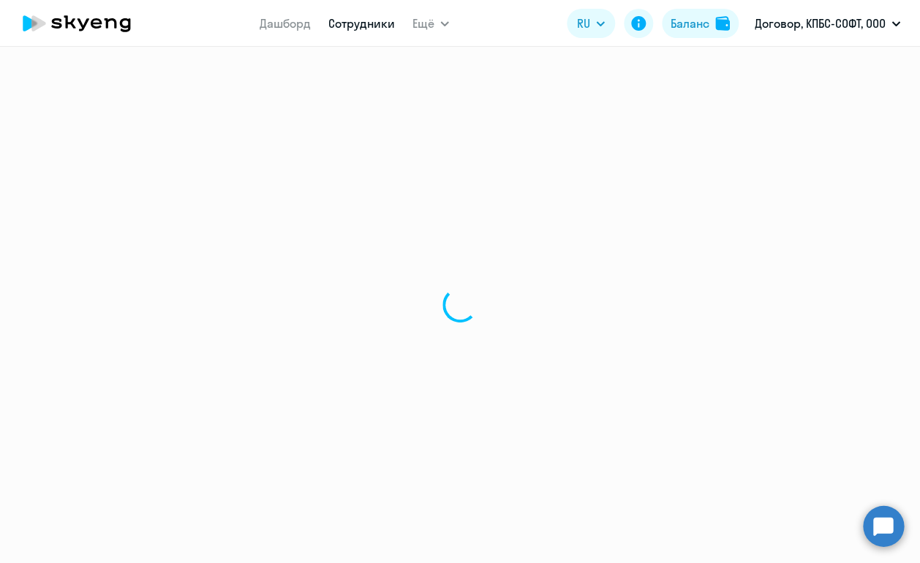
select select "30"
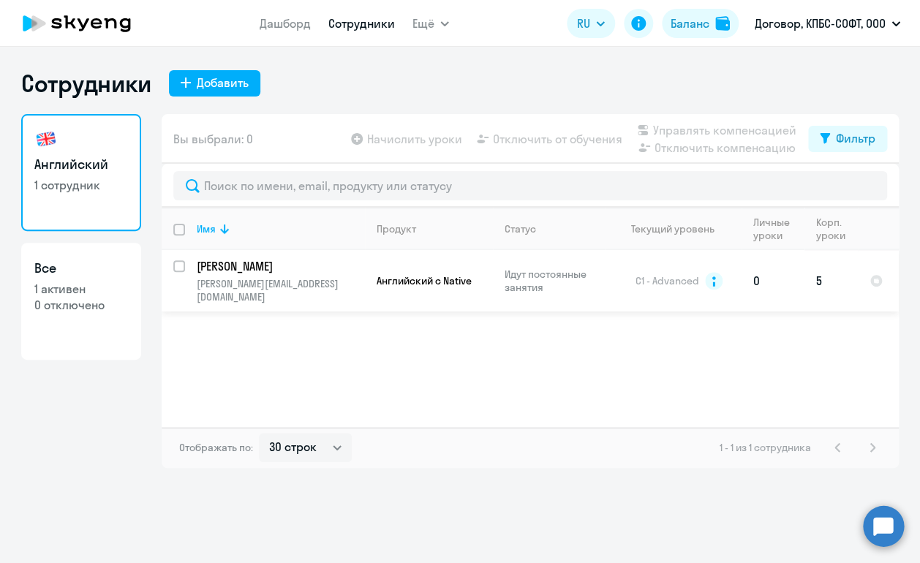
click at [652, 279] on span "C1 - Advanced" at bounding box center [668, 280] width 64 height 13
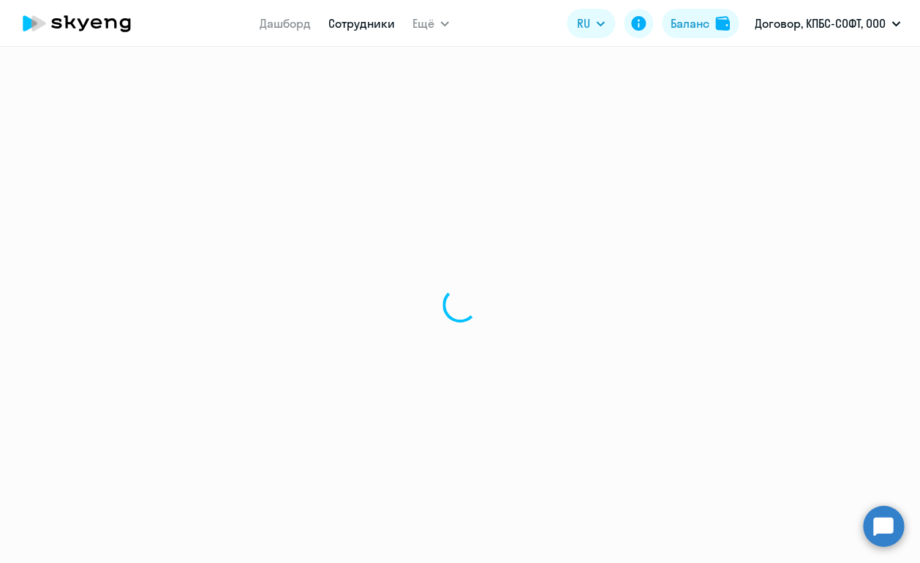
select select "english"
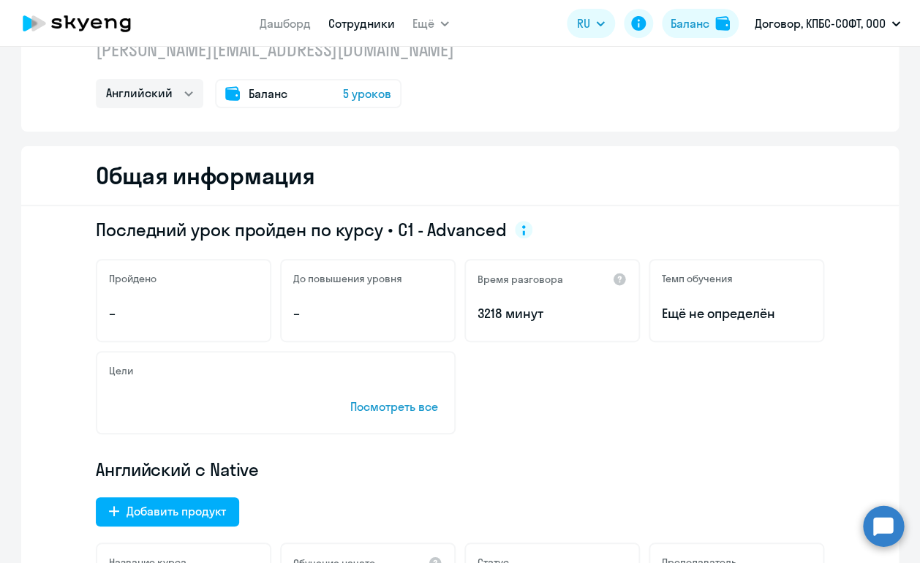
scroll to position [82, 0]
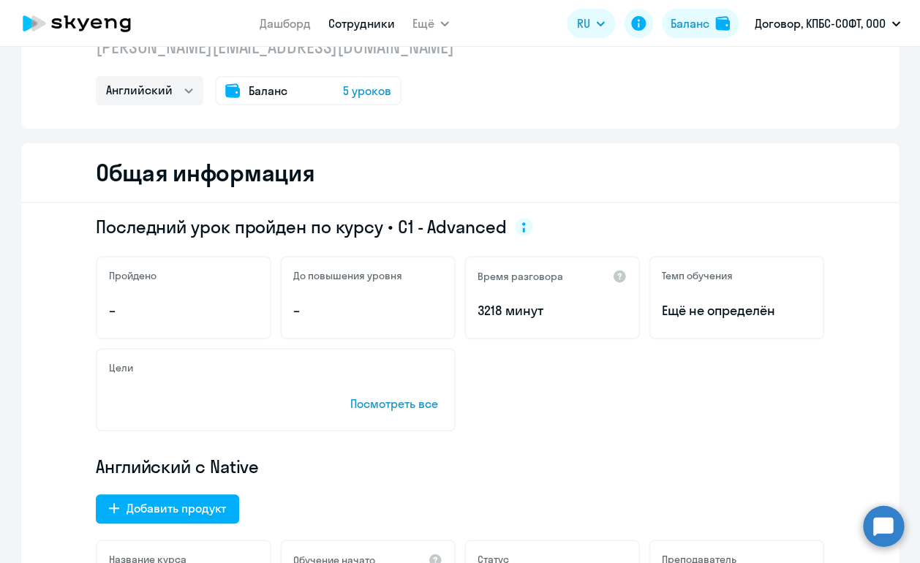
click at [515, 228] on circle at bounding box center [524, 227] width 18 height 18
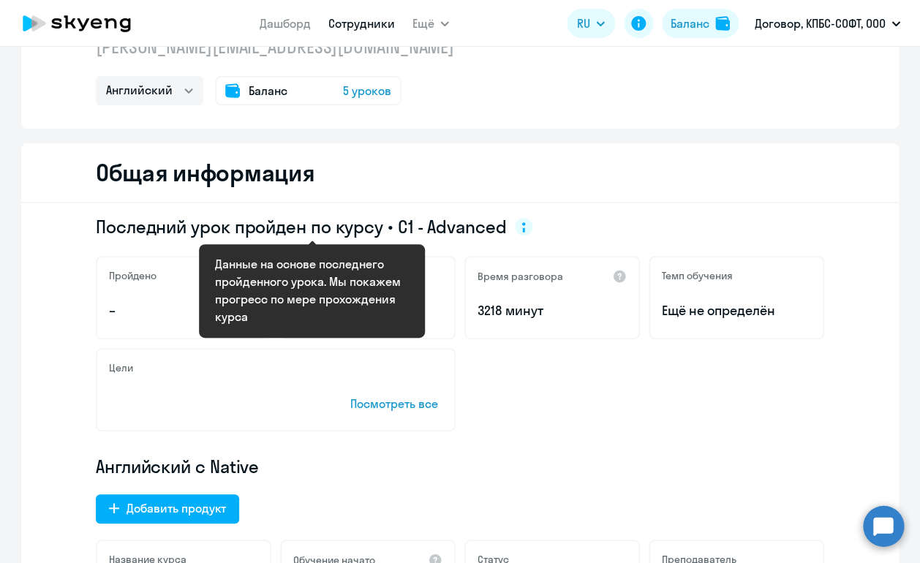
click at [583, 222] on div "Последний урок пройден по курсу • C1 - Advanced" at bounding box center [460, 226] width 729 height 23
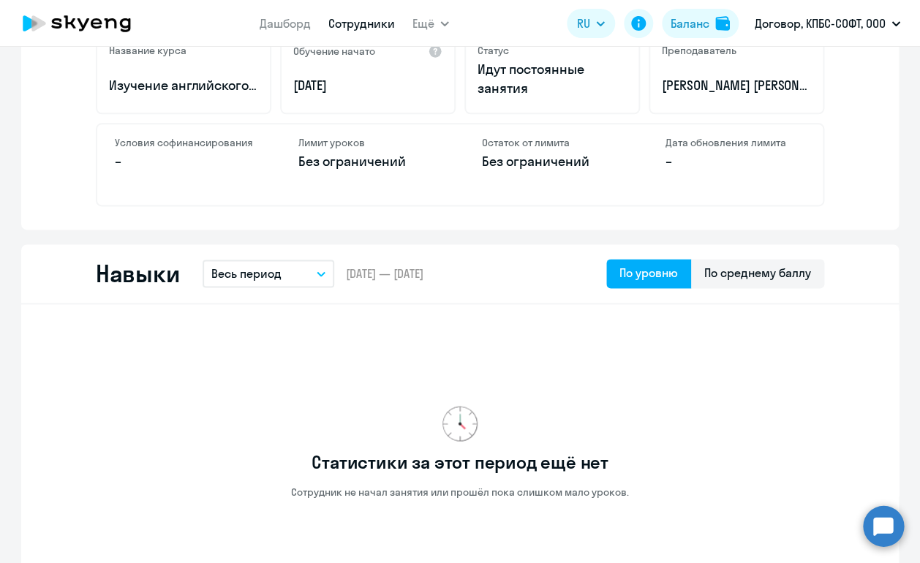
scroll to position [611, 0]
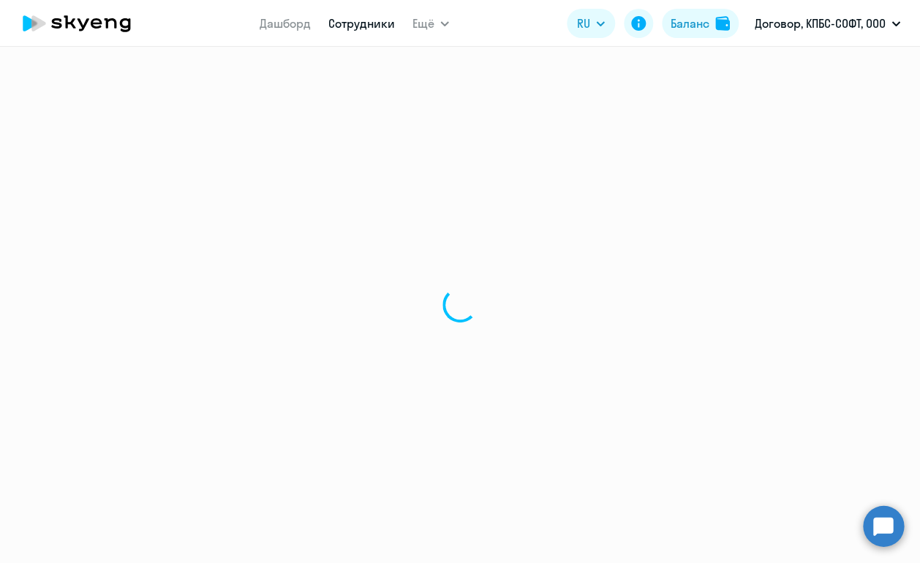
select select "30"
